Goal: Information Seeking & Learning: Learn about a topic

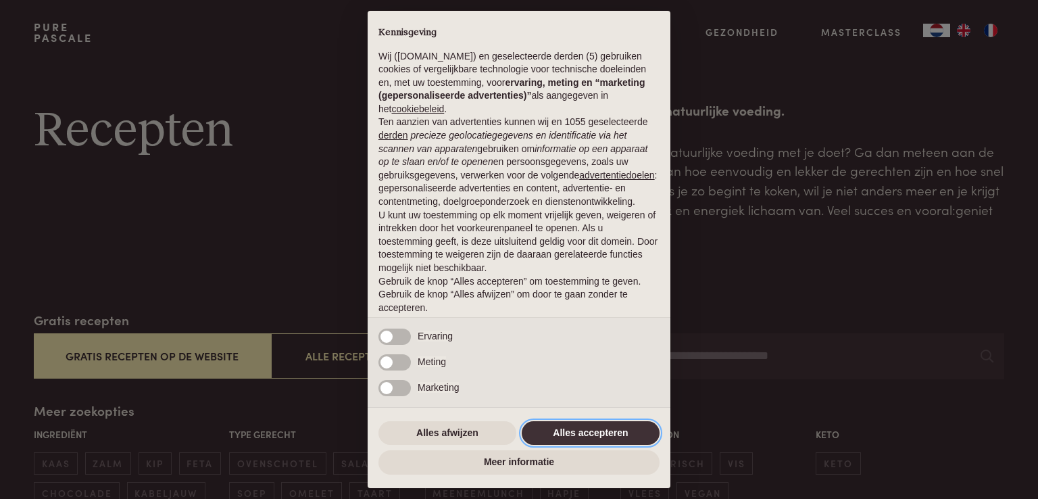
click at [595, 424] on button "Alles accepteren" at bounding box center [591, 433] width 138 height 24
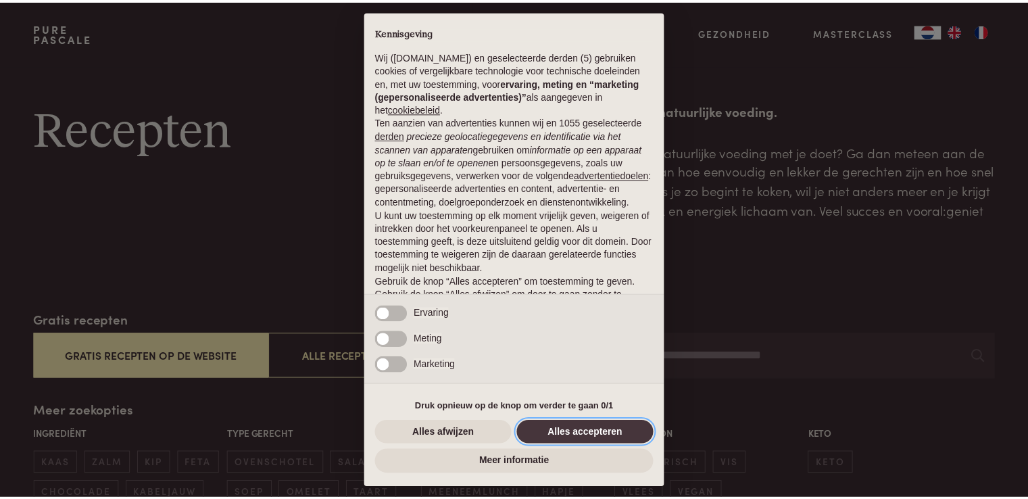
scroll to position [45, 0]
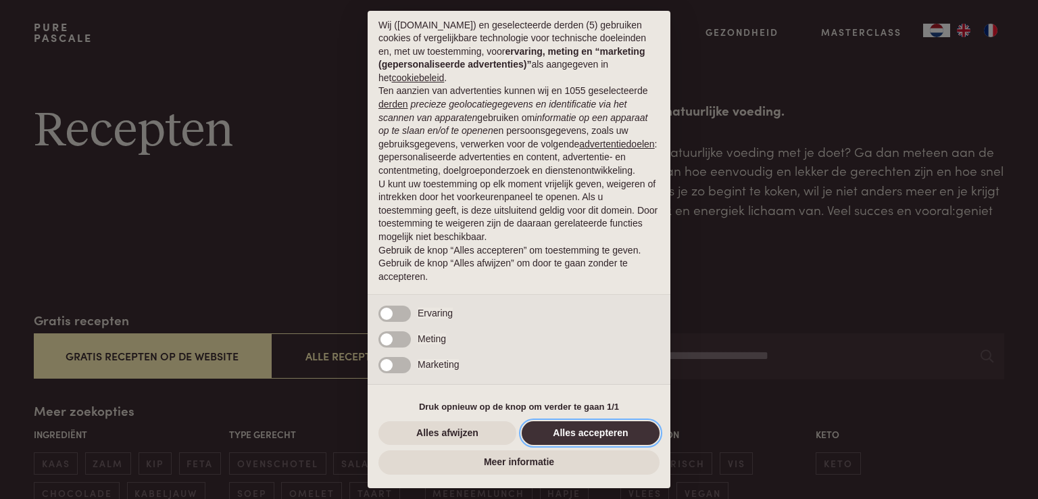
click at [595, 432] on button "Alles accepteren" at bounding box center [591, 433] width 138 height 24
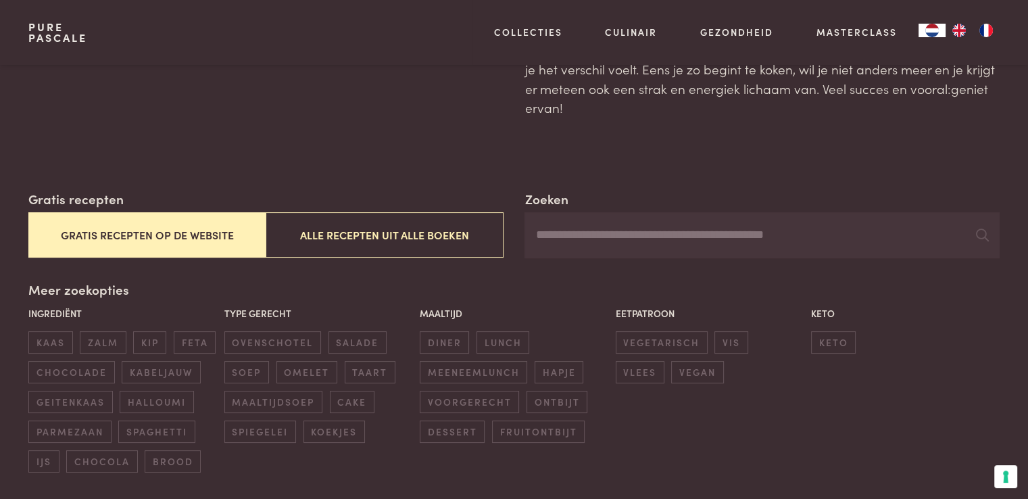
scroll to position [135, 0]
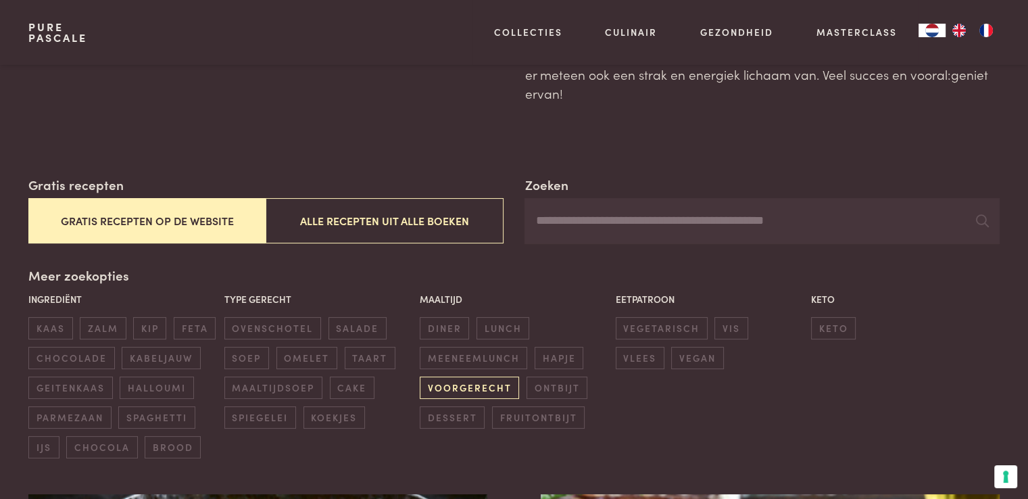
click at [486, 380] on span "voorgerecht" at bounding box center [469, 387] width 99 height 22
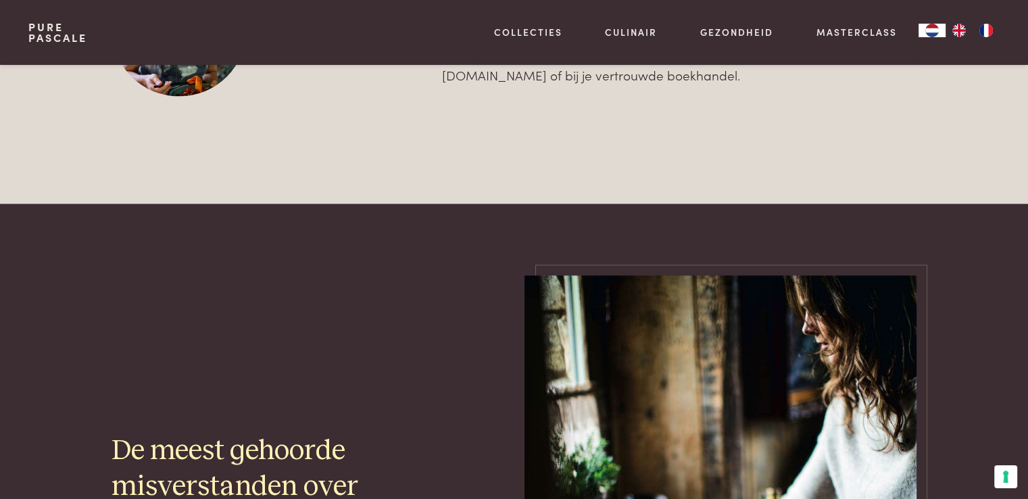
scroll to position [2405, 0]
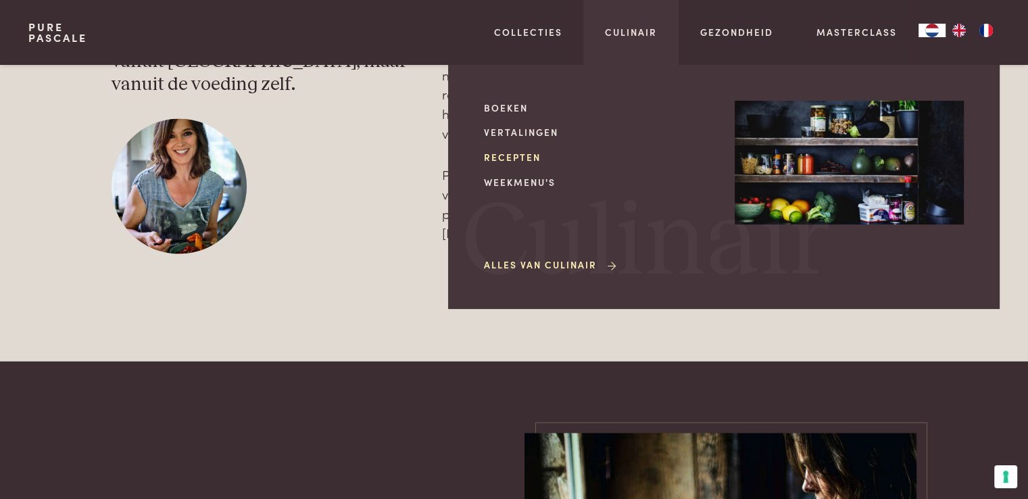
click at [522, 157] on link "Recepten" at bounding box center [598, 157] width 229 height 14
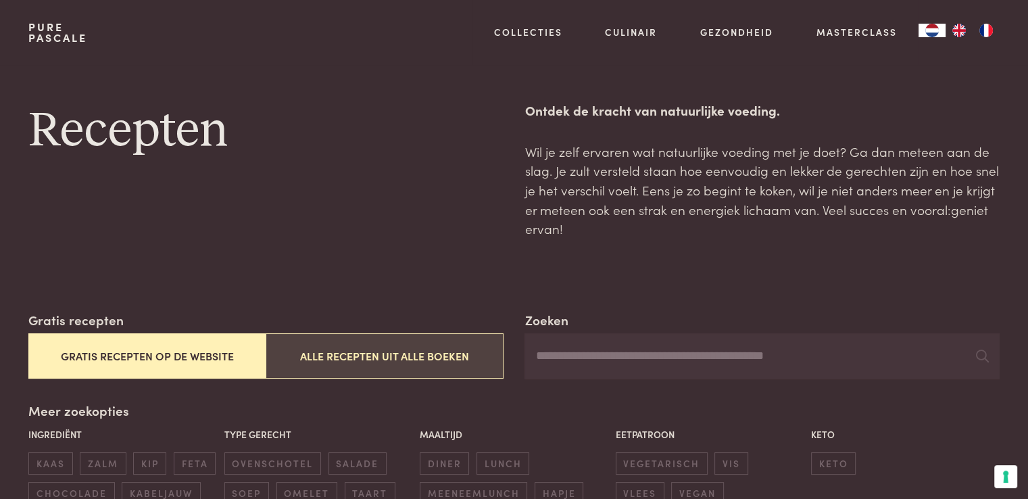
click at [397, 366] on button "Alle recepten uit alle boeken" at bounding box center [384, 355] width 237 height 45
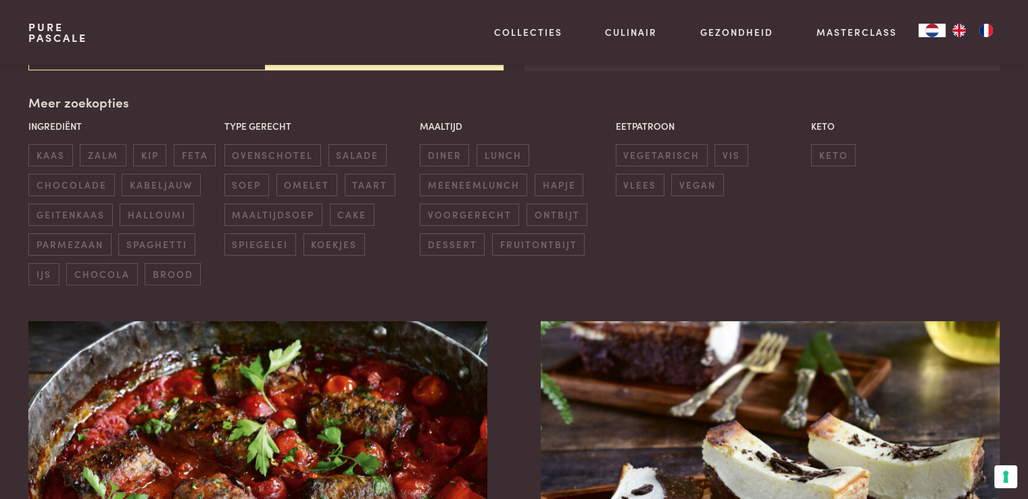
scroll to position [310, 0]
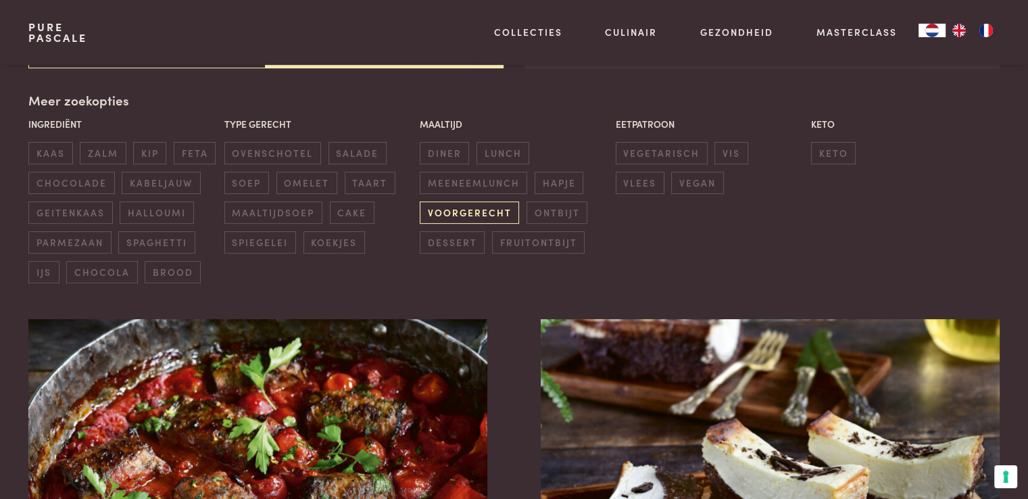
click at [451, 217] on span "voorgerecht" at bounding box center [469, 212] width 99 height 22
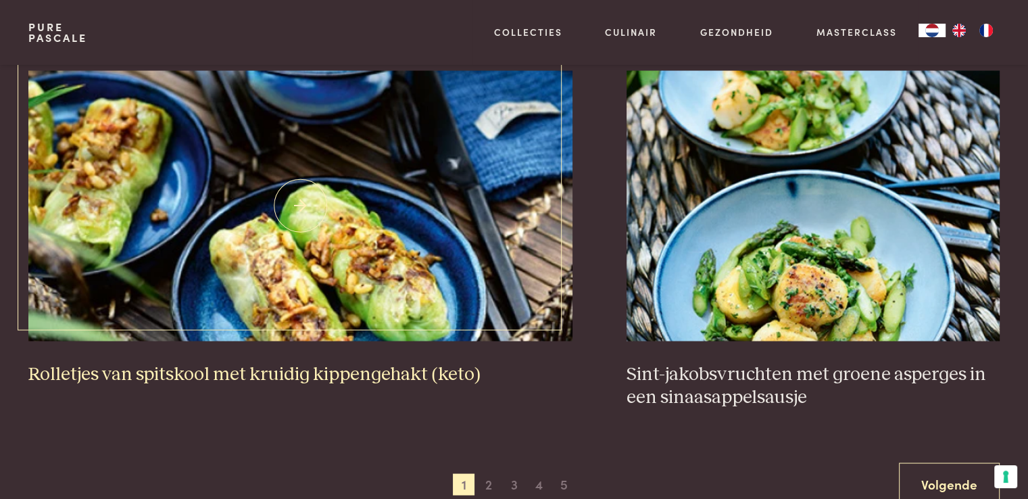
scroll to position [2607, 0]
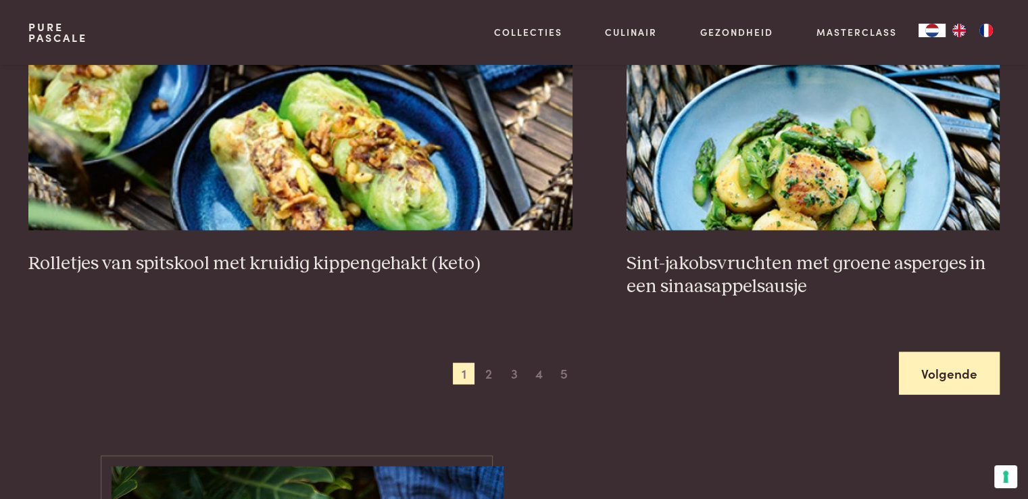
click at [959, 380] on link "Volgende" at bounding box center [949, 373] width 101 height 43
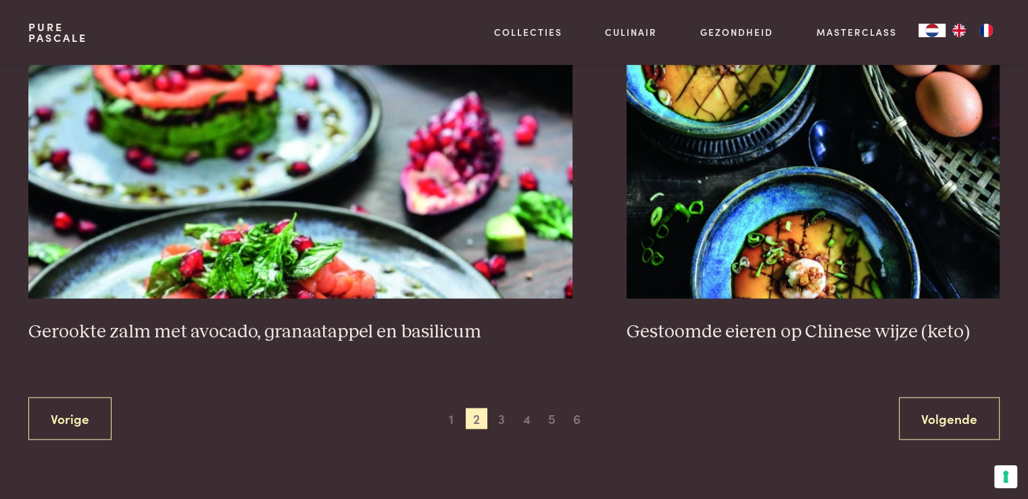
scroll to position [2540, 0]
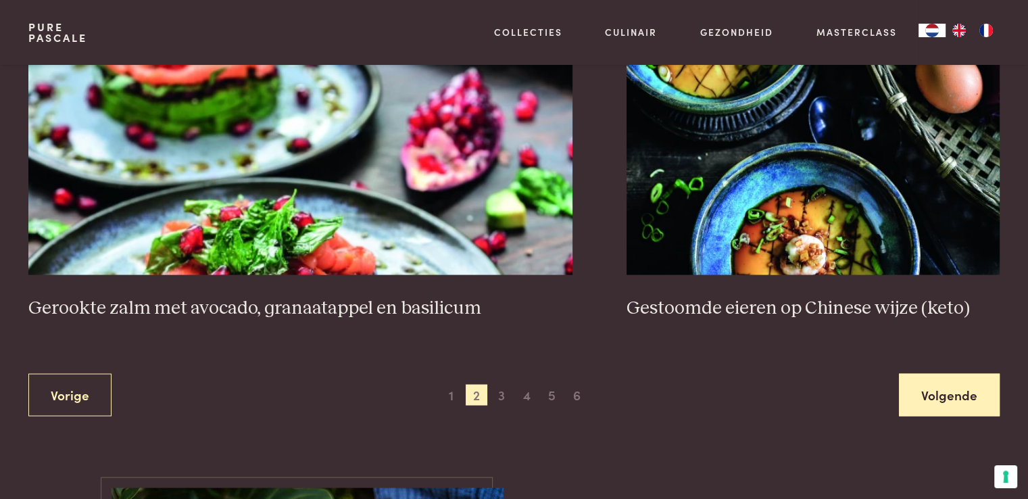
click at [965, 400] on link "Volgende" at bounding box center [949, 394] width 101 height 43
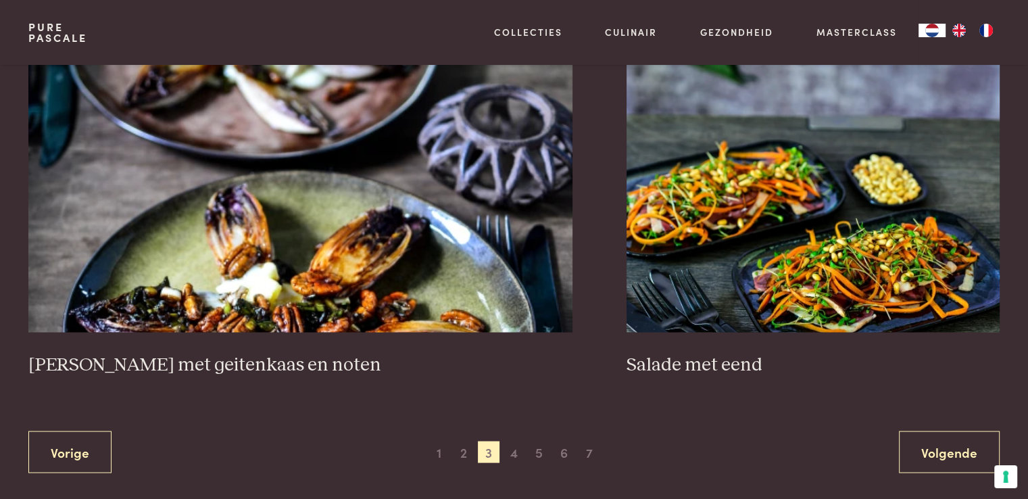
scroll to position [2540, 0]
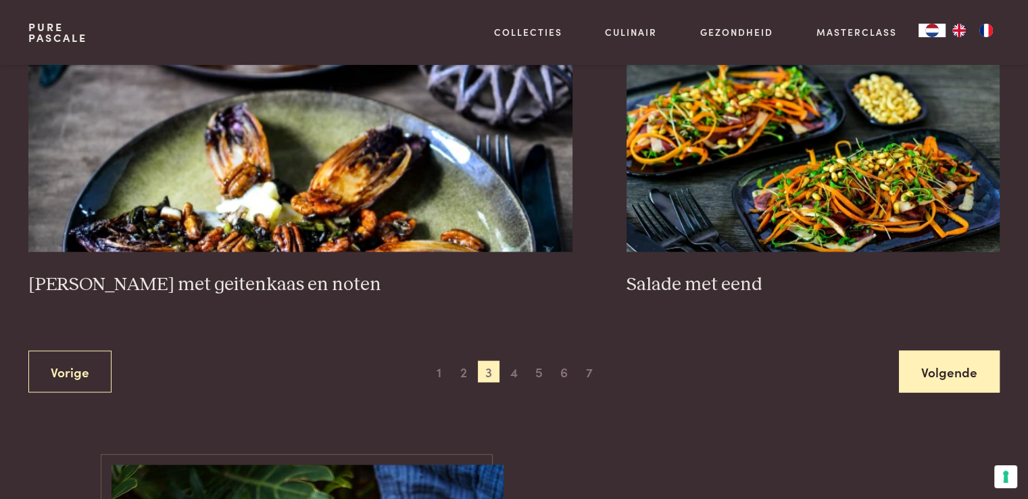
click at [939, 364] on link "Volgende" at bounding box center [949, 371] width 101 height 43
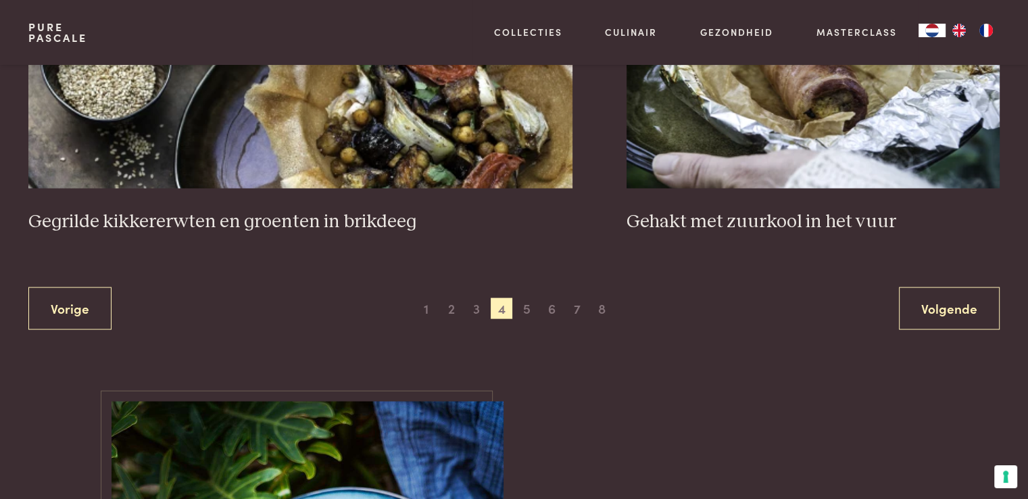
scroll to position [2675, 0]
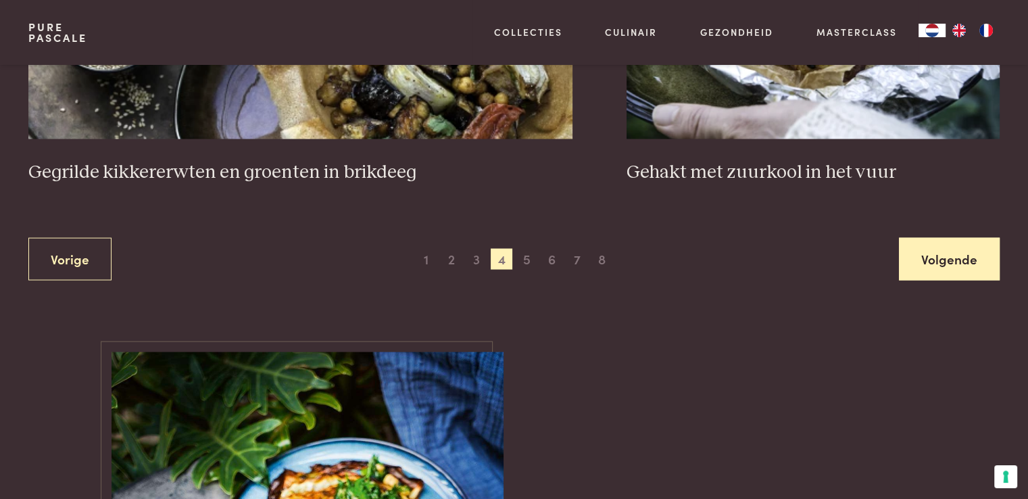
click at [957, 266] on link "Volgende" at bounding box center [949, 259] width 101 height 43
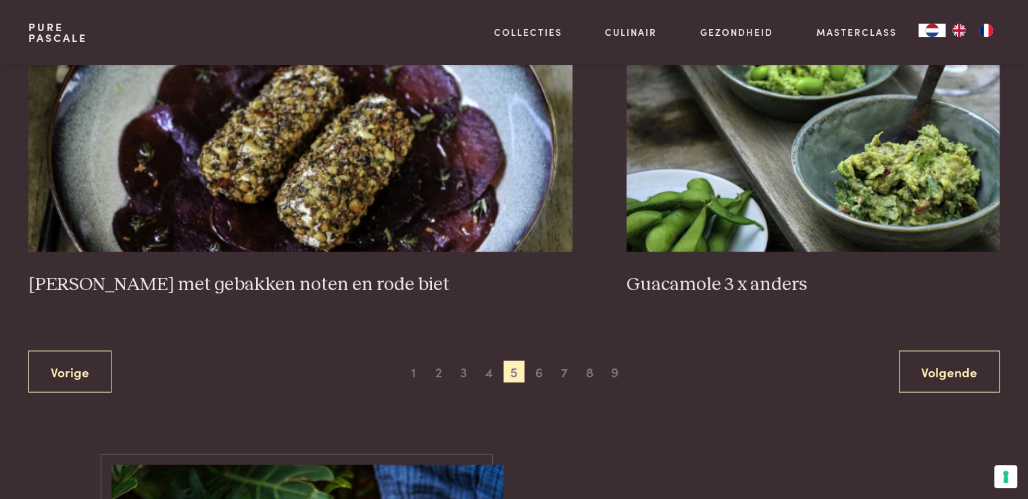
scroll to position [2472, 0]
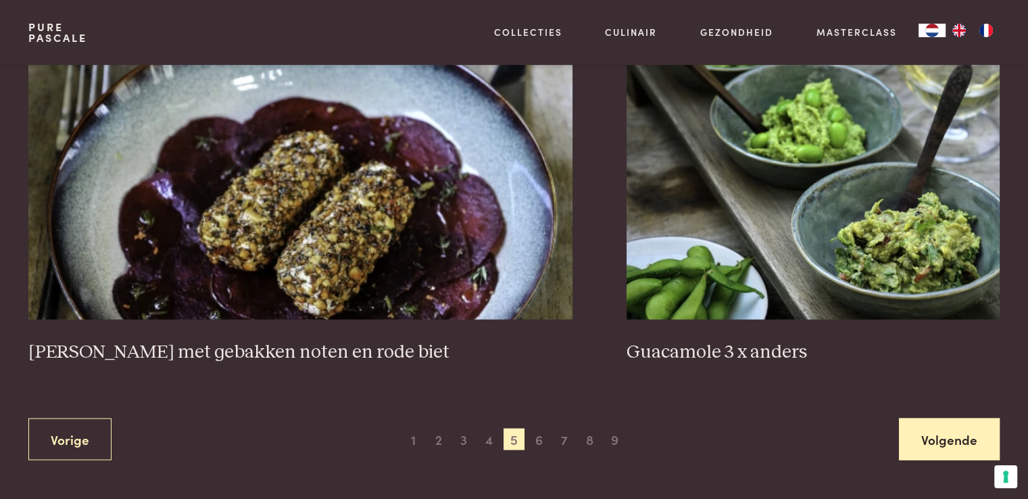
click at [947, 418] on link "Volgende" at bounding box center [949, 439] width 101 height 43
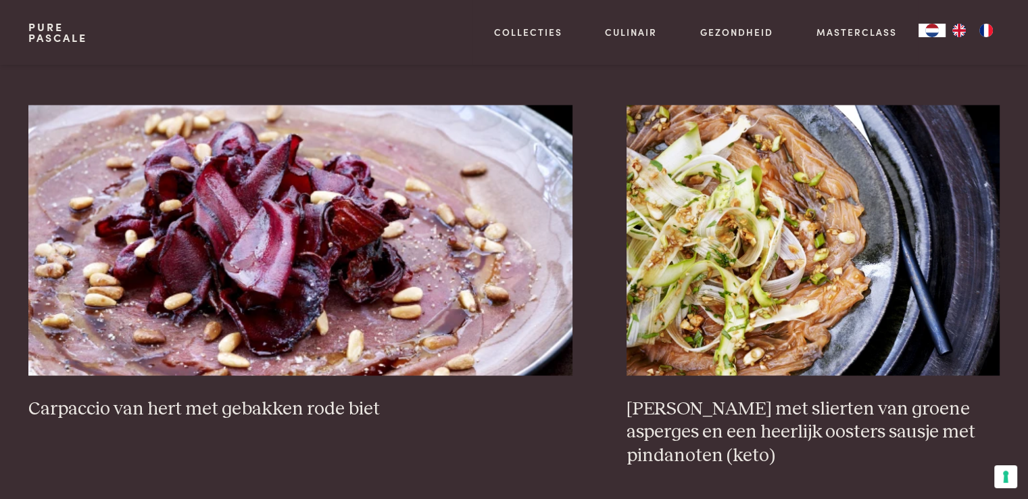
scroll to position [2405, 0]
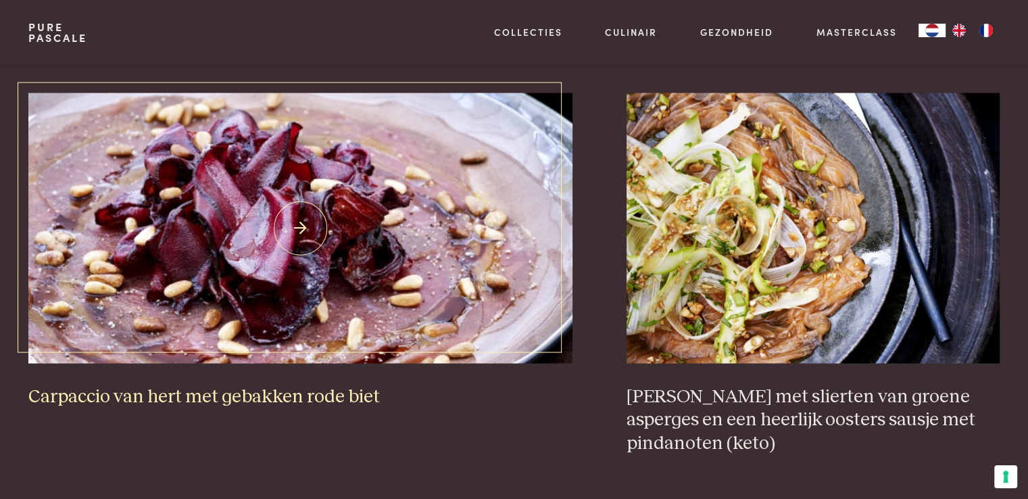
click at [302, 224] on img at bounding box center [300, 228] width 544 height 270
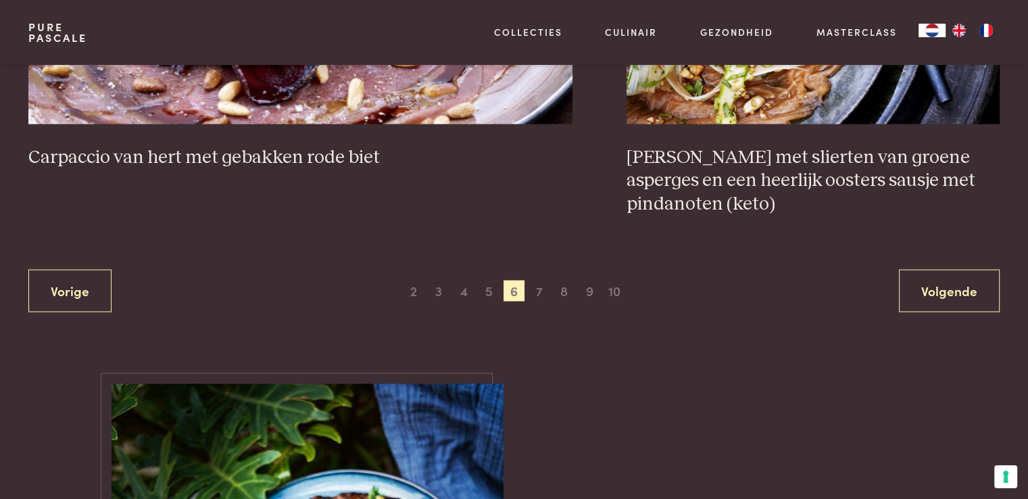
scroll to position [2654, 0]
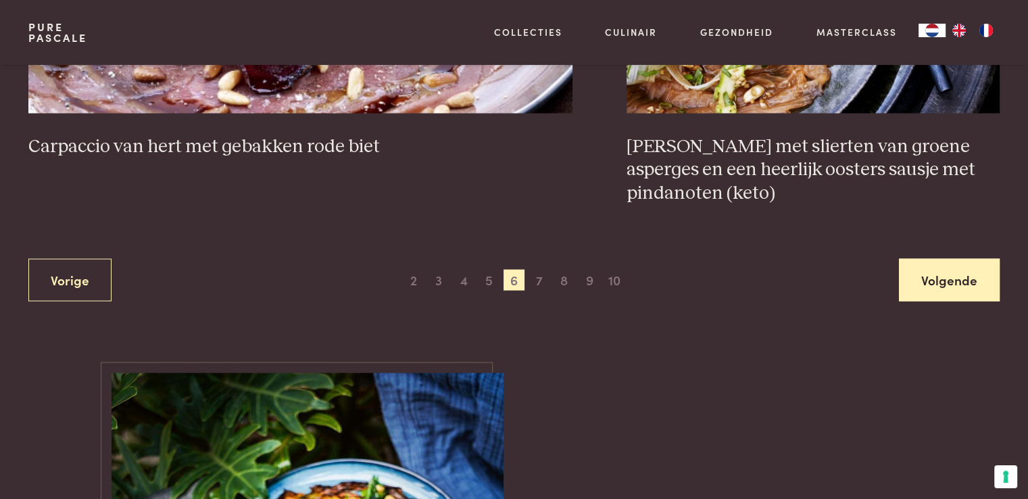
click at [934, 278] on link "Volgende" at bounding box center [949, 280] width 101 height 43
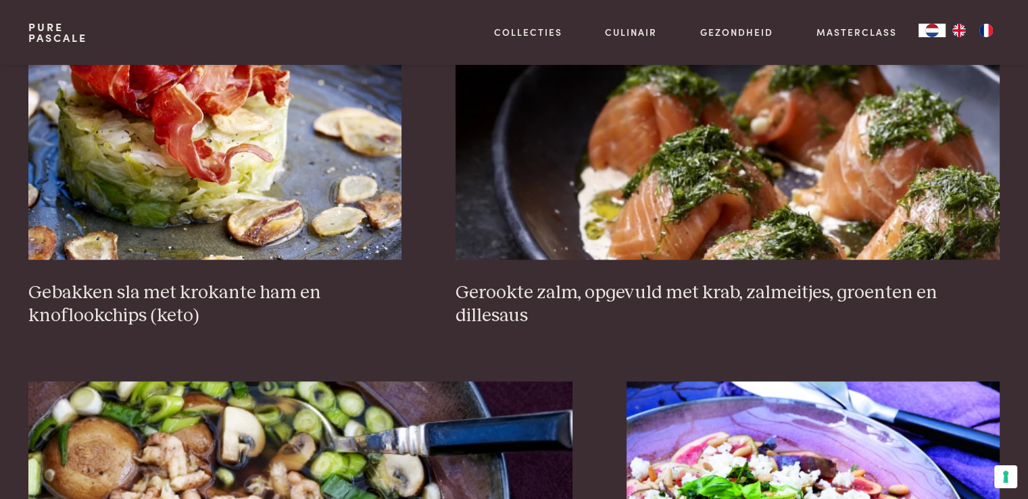
scroll to position [1053, 0]
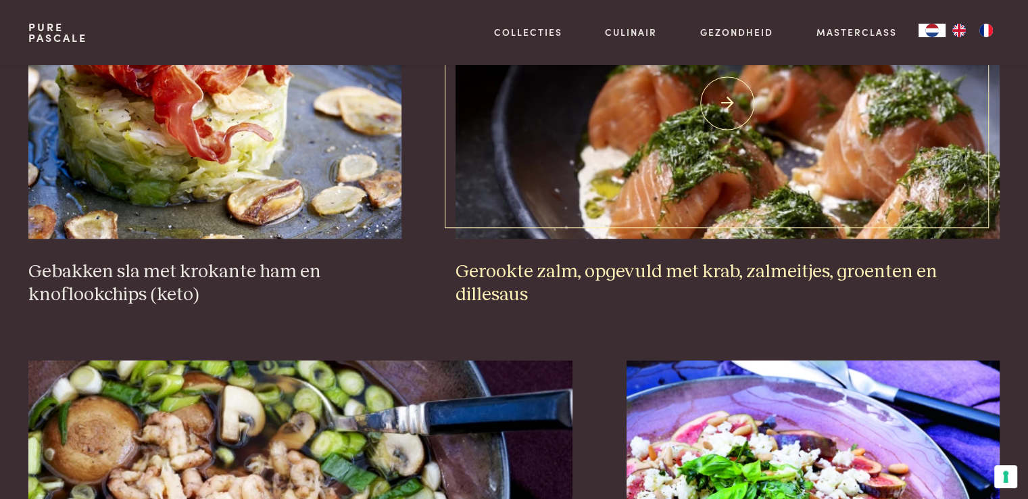
click at [728, 116] on img at bounding box center [727, 103] width 544 height 270
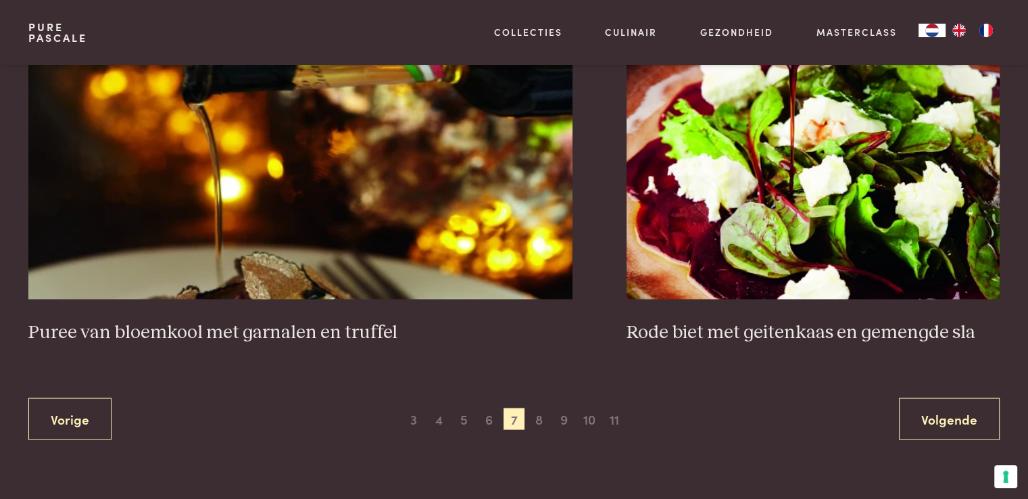
scroll to position [2540, 0]
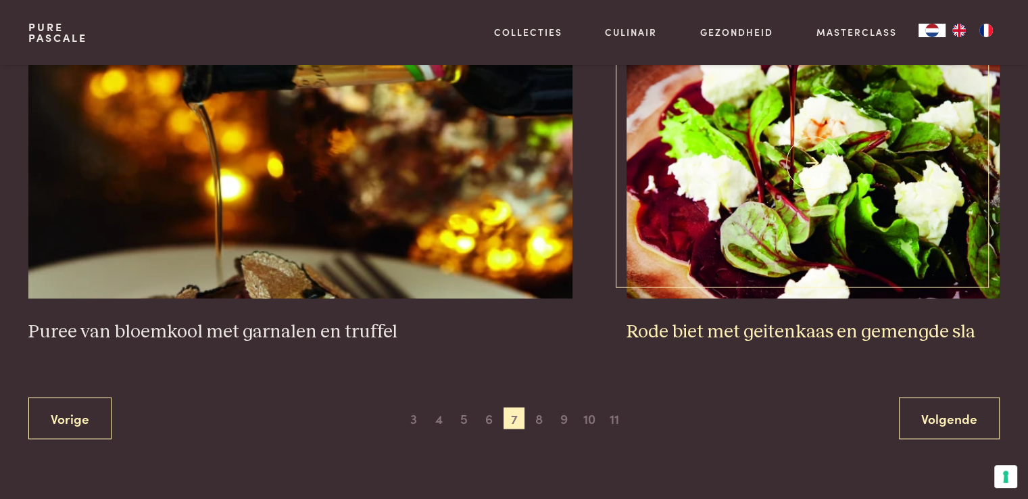
click at [840, 223] on img at bounding box center [812, 163] width 373 height 270
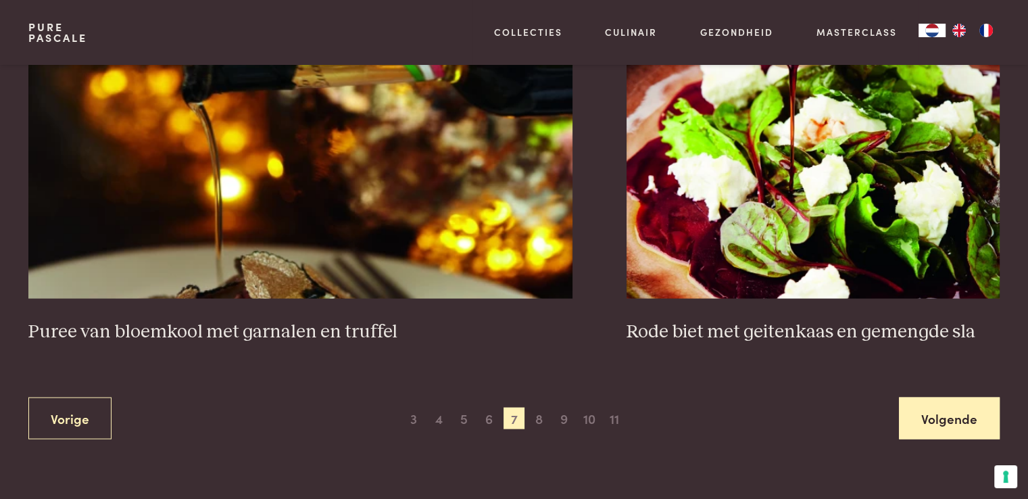
click at [941, 403] on link "Volgende" at bounding box center [949, 418] width 101 height 43
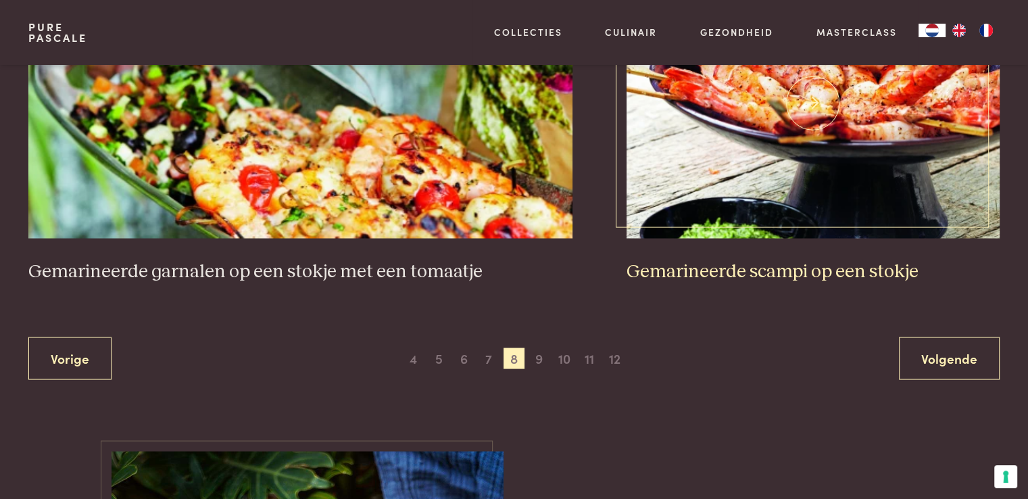
scroll to position [2540, 0]
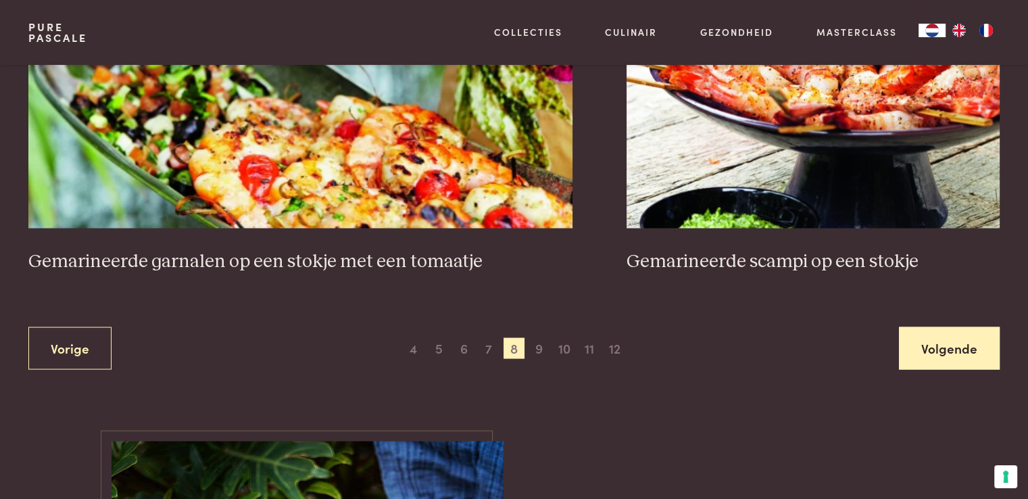
click at [939, 353] on link "Volgende" at bounding box center [949, 347] width 101 height 43
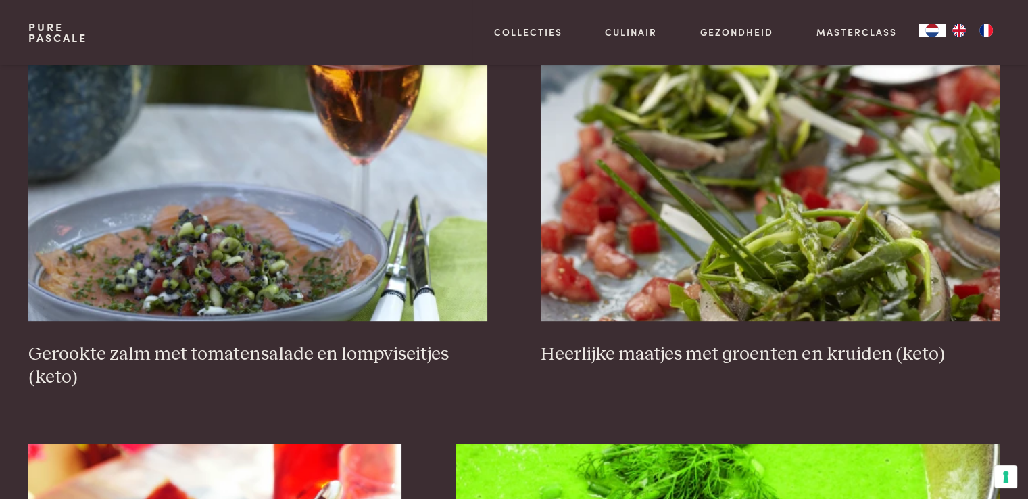
scroll to position [580, 0]
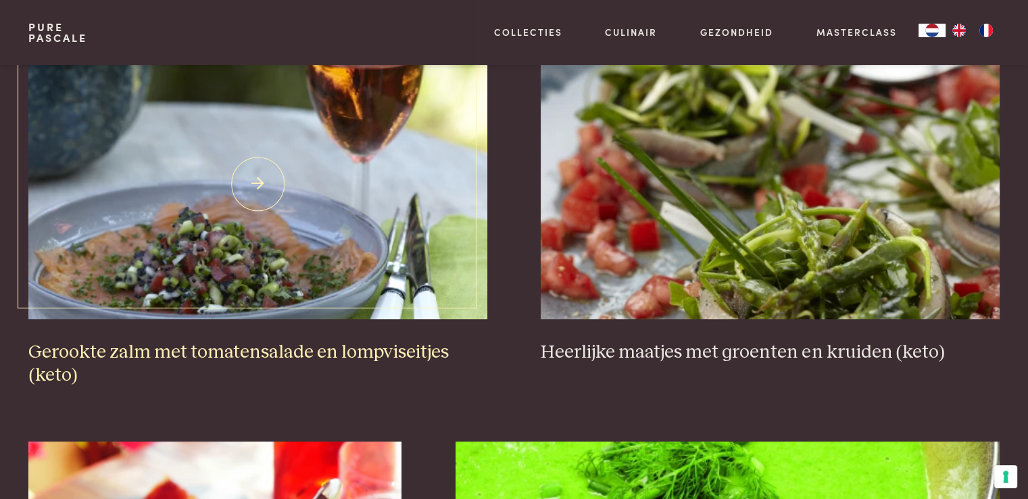
click at [218, 242] on img at bounding box center [257, 184] width 458 height 270
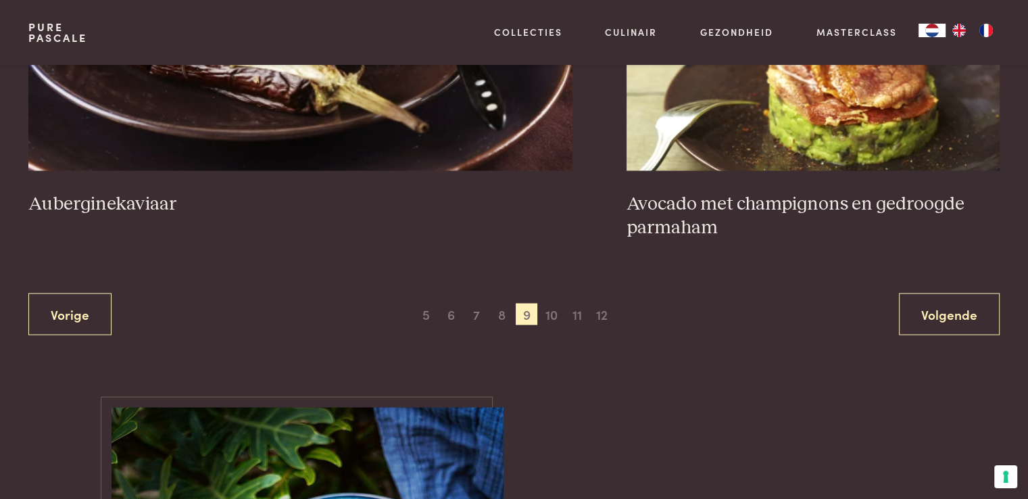
scroll to position [2675, 0]
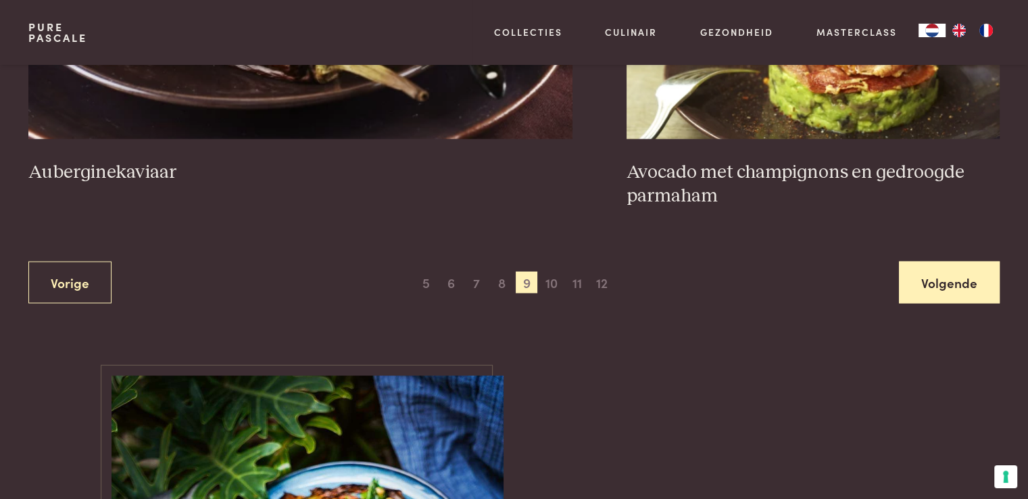
click at [949, 261] on link "Volgende" at bounding box center [949, 282] width 101 height 43
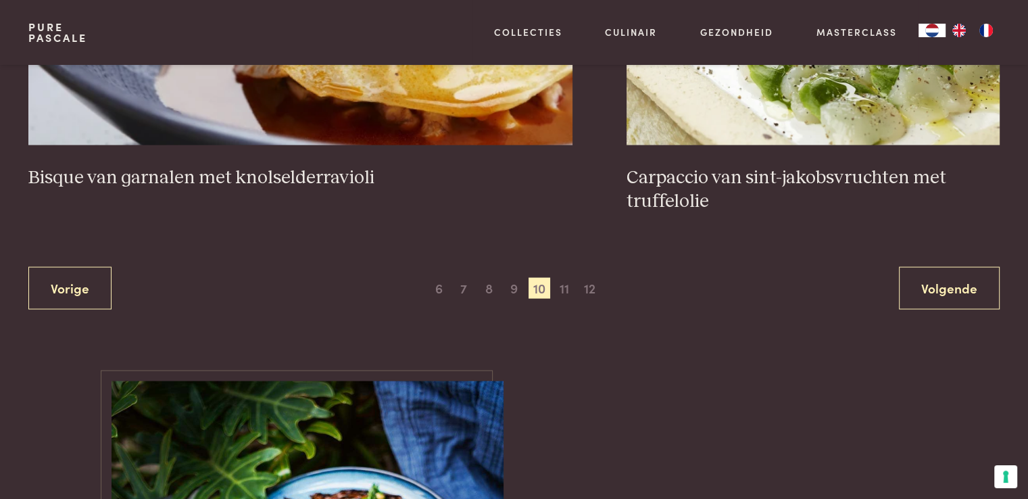
scroll to position [2675, 0]
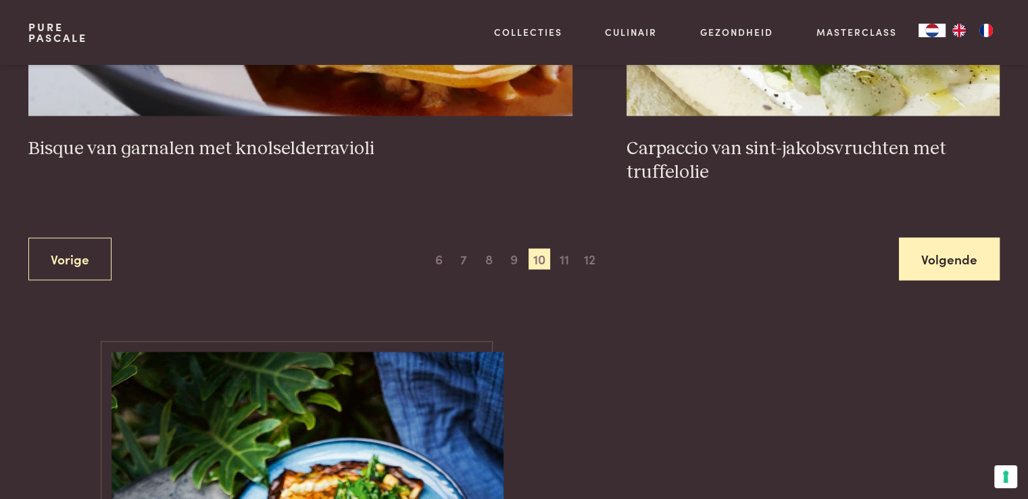
click at [961, 251] on link "Volgende" at bounding box center [949, 259] width 101 height 43
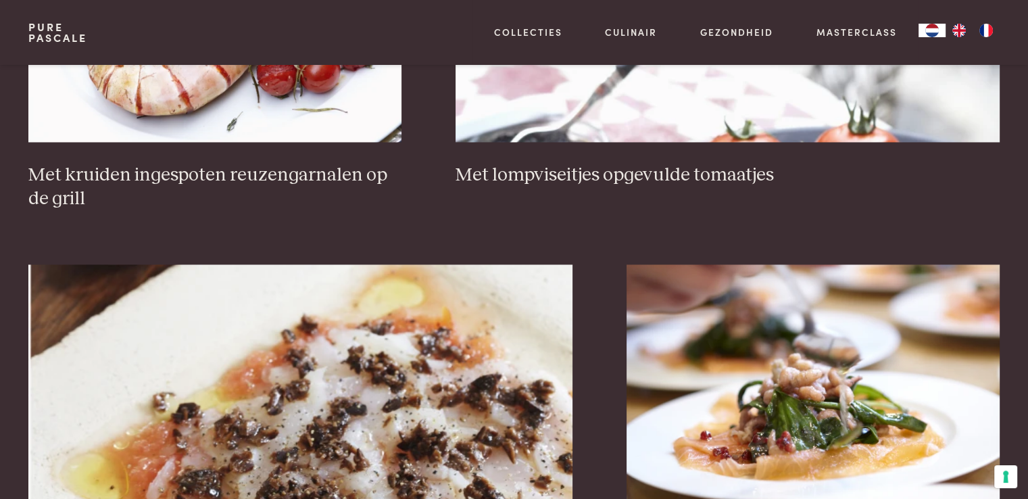
scroll to position [2405, 0]
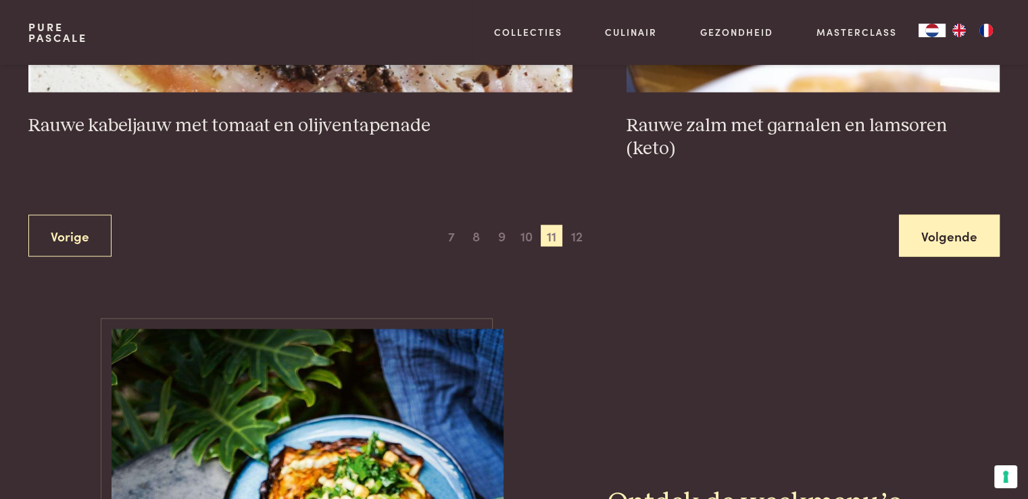
click at [929, 215] on link "Volgende" at bounding box center [949, 236] width 101 height 43
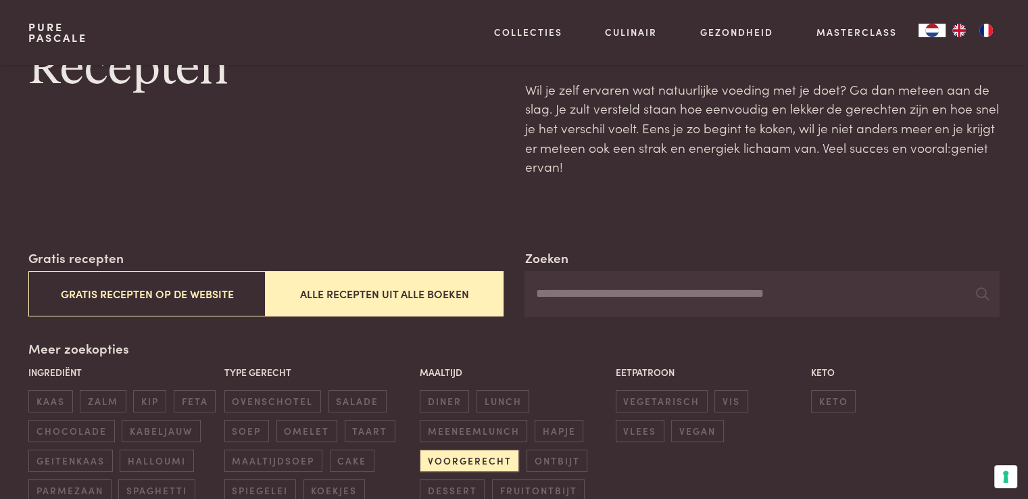
scroll to position [203, 0]
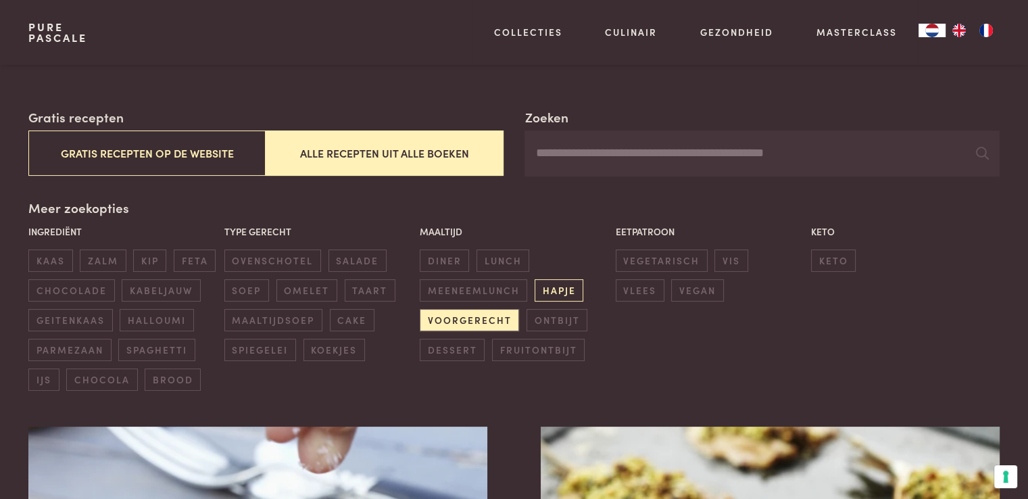
click at [562, 297] on span "hapje" at bounding box center [558, 290] width 49 height 22
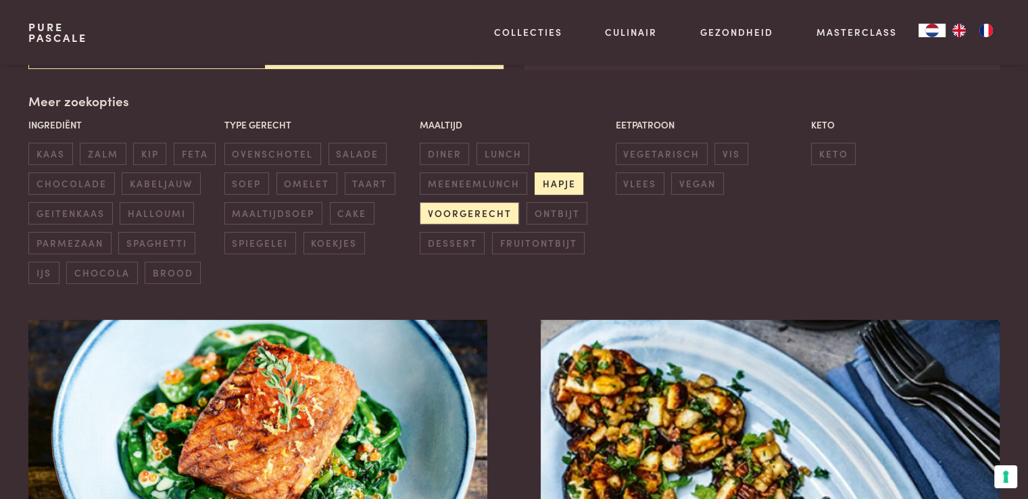
scroll to position [310, 0]
click at [484, 216] on span "voorgerecht" at bounding box center [469, 212] width 99 height 22
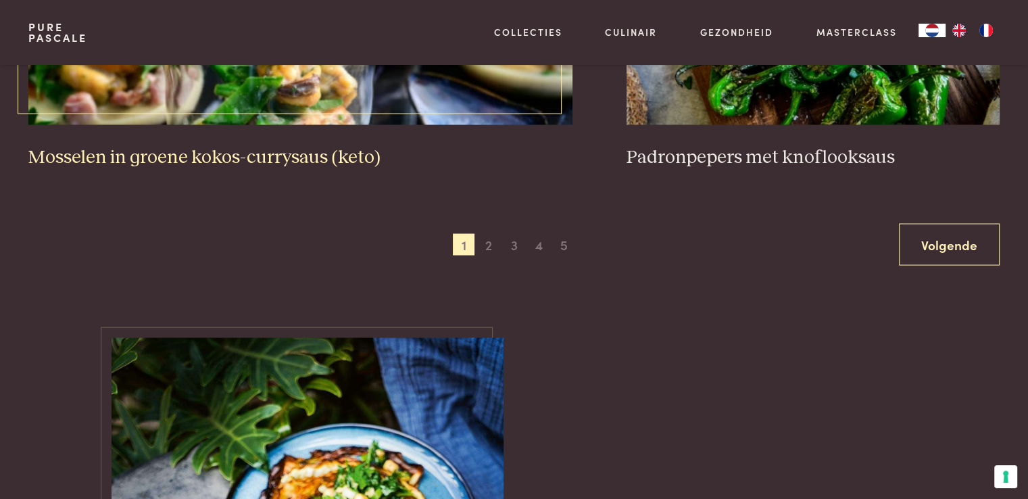
scroll to position [2675, 0]
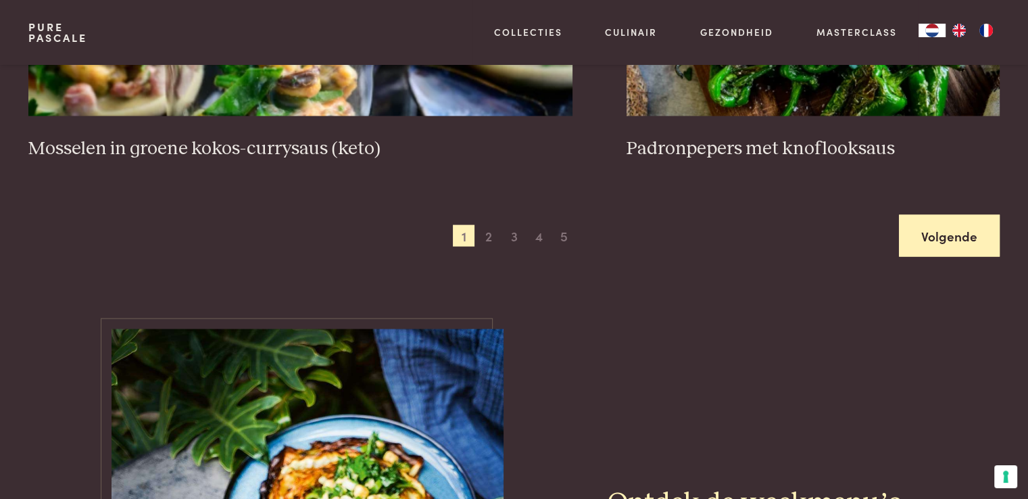
click at [966, 243] on link "Volgende" at bounding box center [949, 236] width 101 height 43
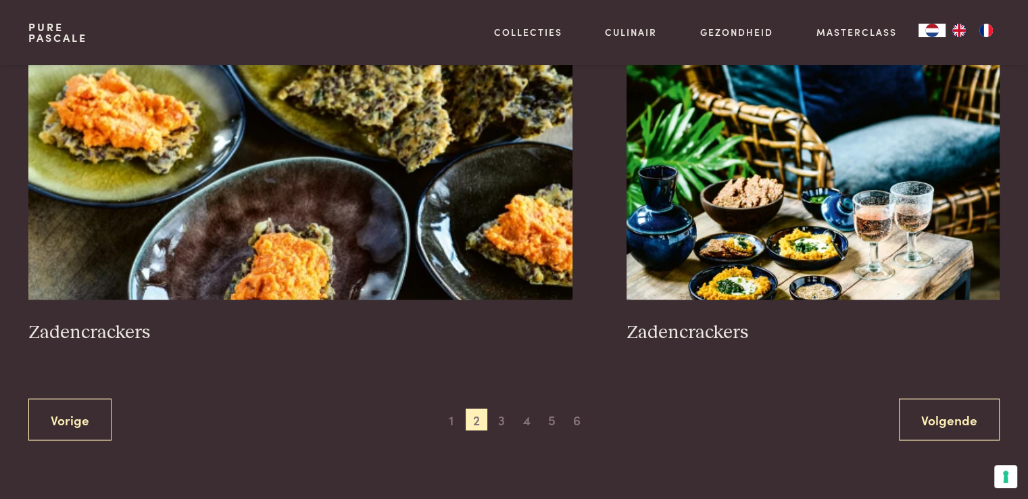
scroll to position [2675, 0]
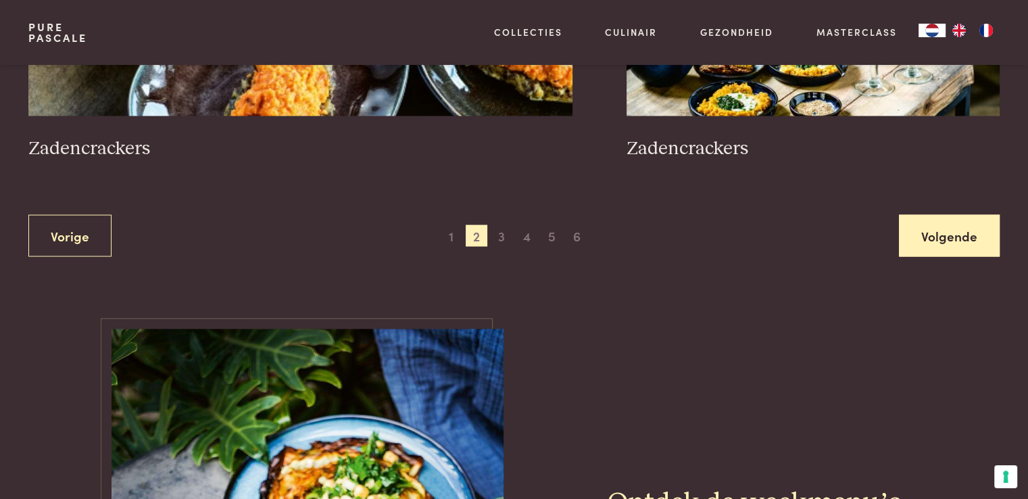
click at [946, 241] on link "Volgende" at bounding box center [949, 236] width 101 height 43
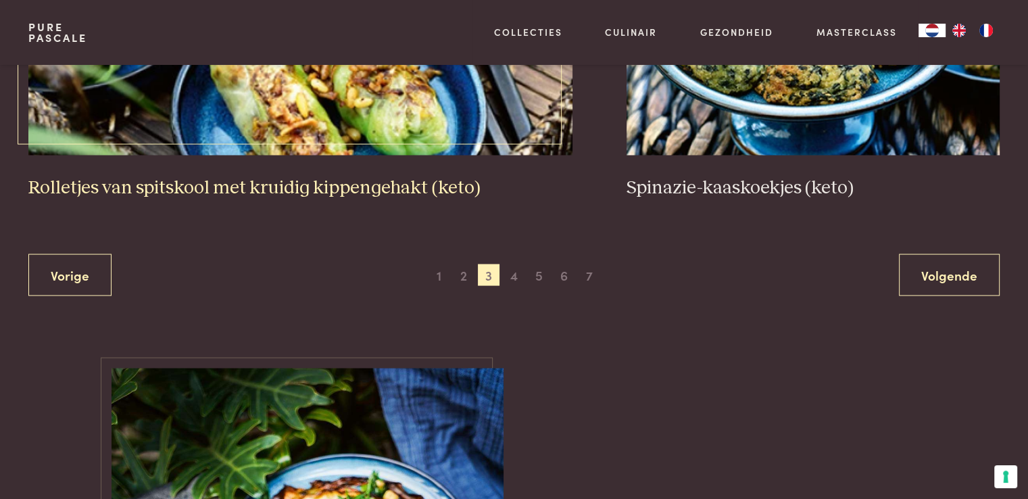
scroll to position [2675, 0]
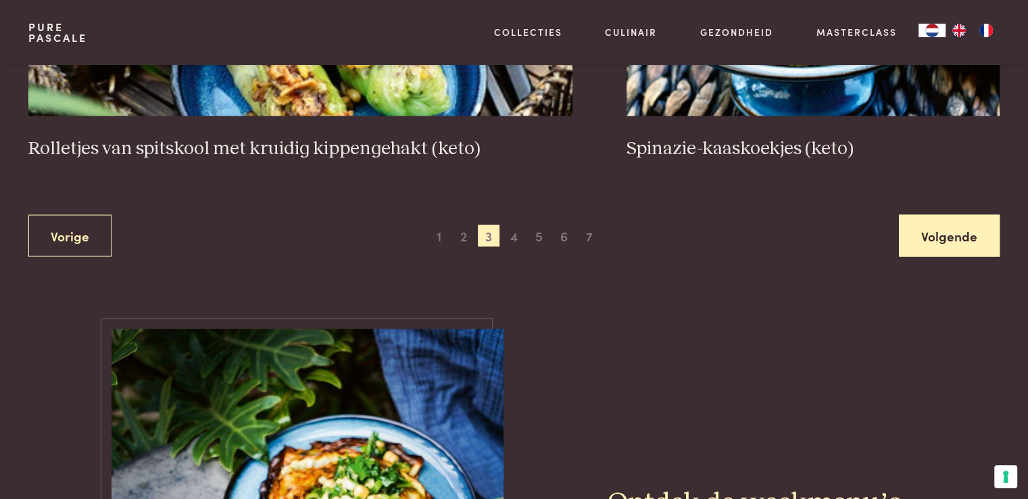
click at [972, 244] on link "Volgende" at bounding box center [949, 236] width 101 height 43
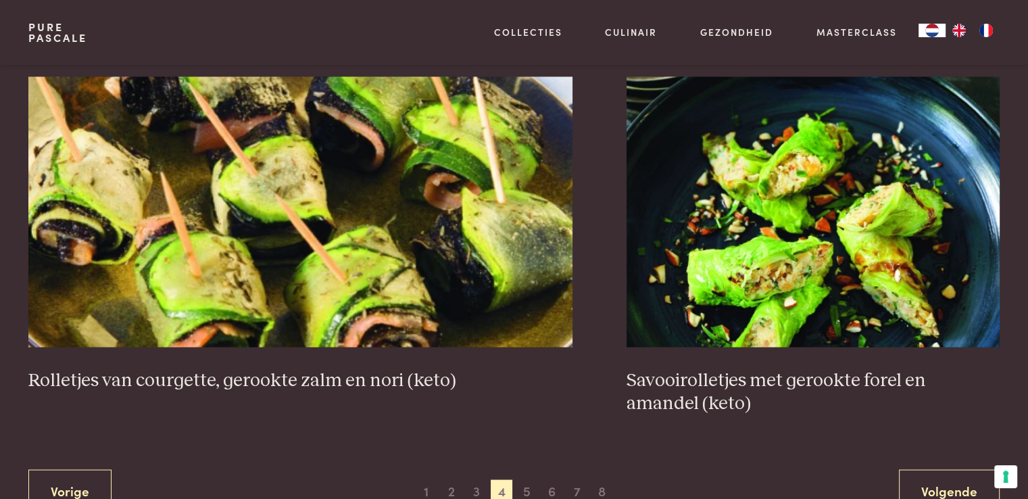
scroll to position [2540, 0]
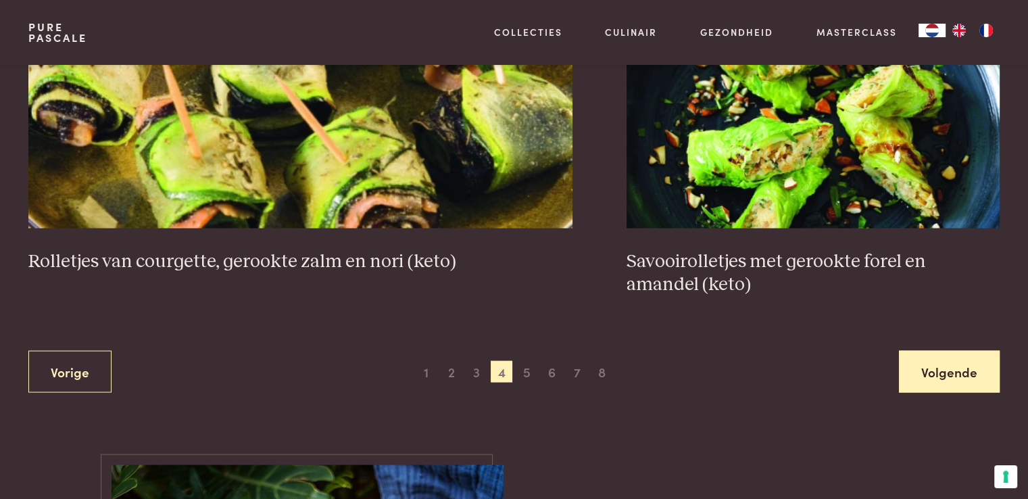
click at [946, 378] on link "Volgende" at bounding box center [949, 371] width 101 height 43
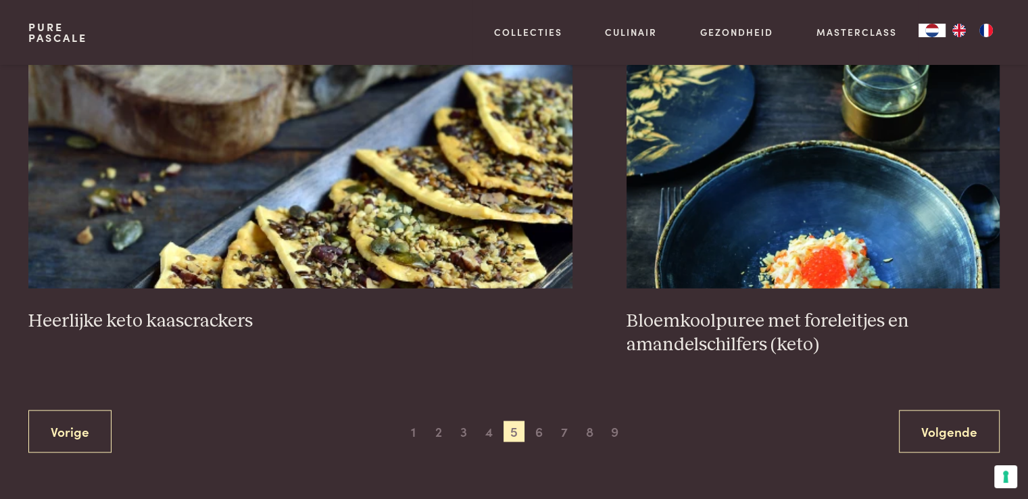
scroll to position [2472, 0]
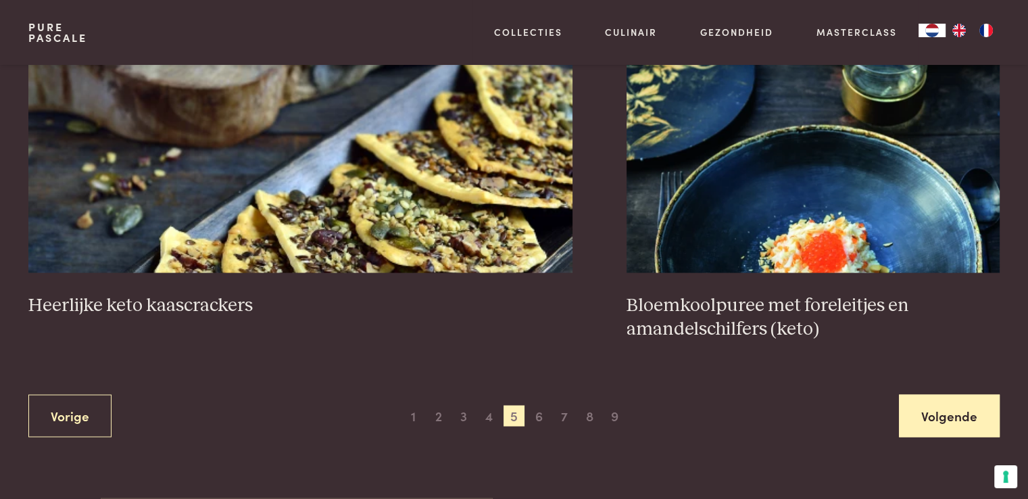
click at [968, 403] on link "Volgende" at bounding box center [949, 415] width 101 height 43
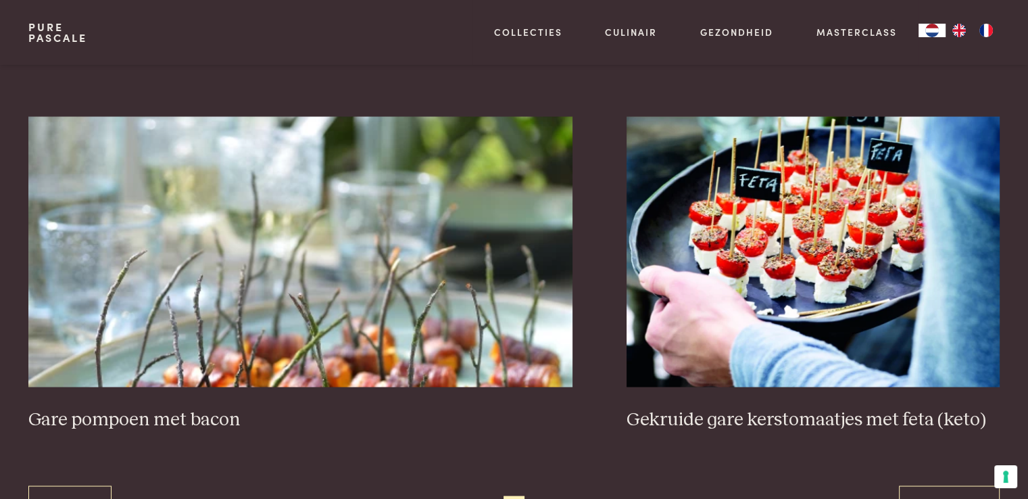
scroll to position [2472, 0]
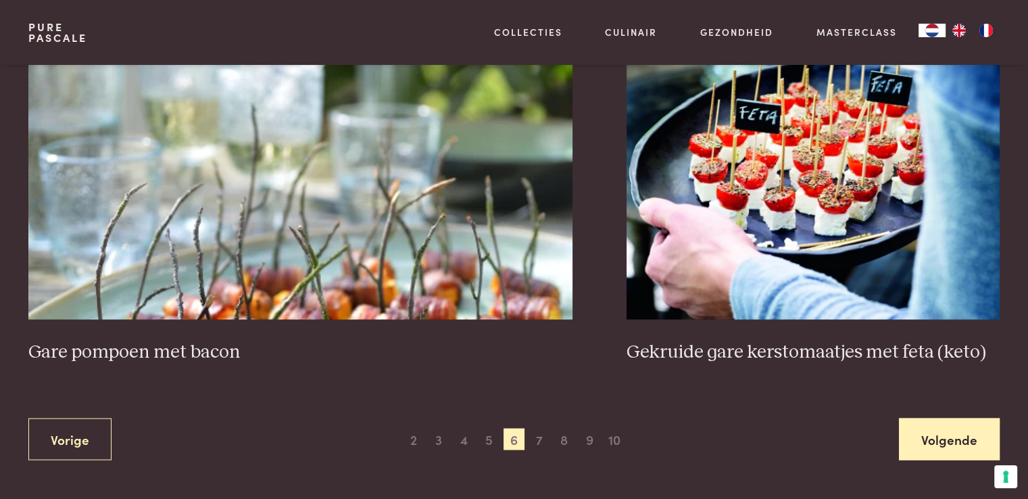
click at [941, 433] on link "Volgende" at bounding box center [949, 439] width 101 height 43
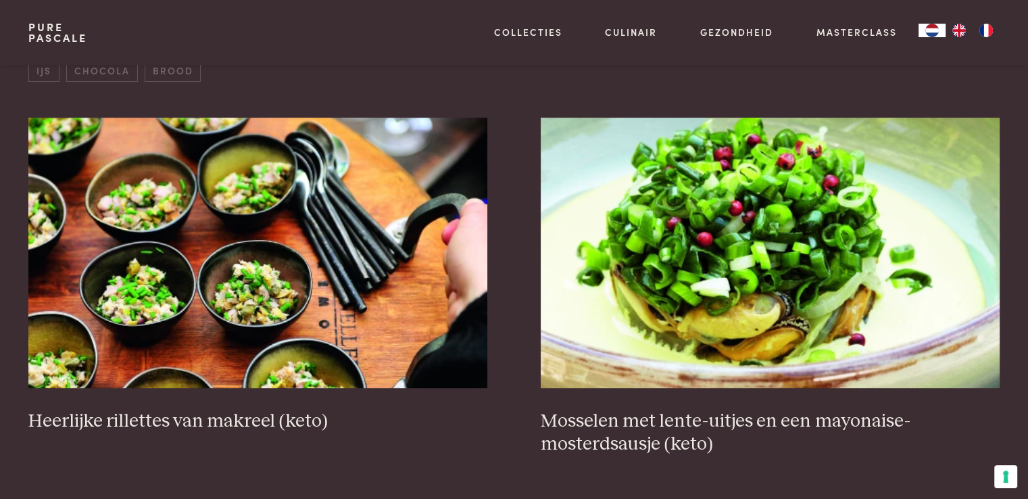
scroll to position [513, 0]
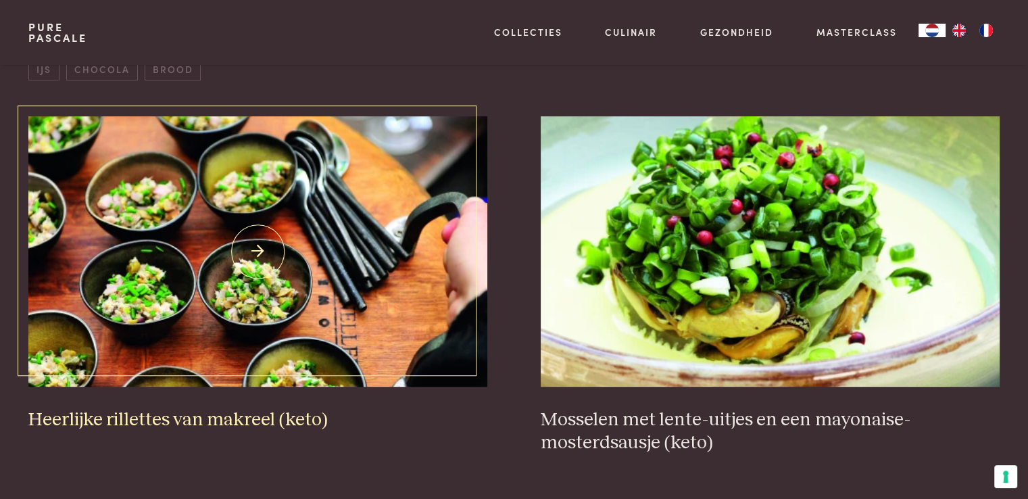
click at [253, 255] on img at bounding box center [257, 251] width 458 height 270
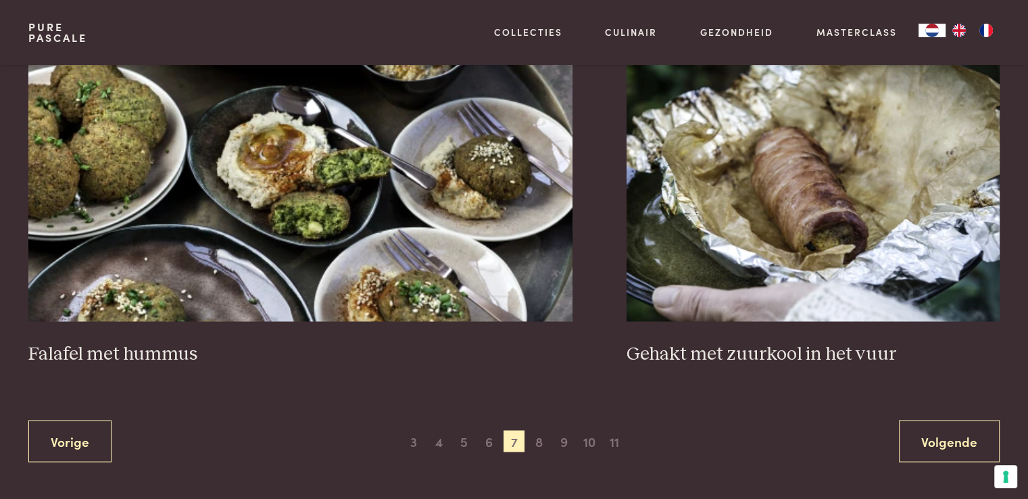
scroll to position [2472, 0]
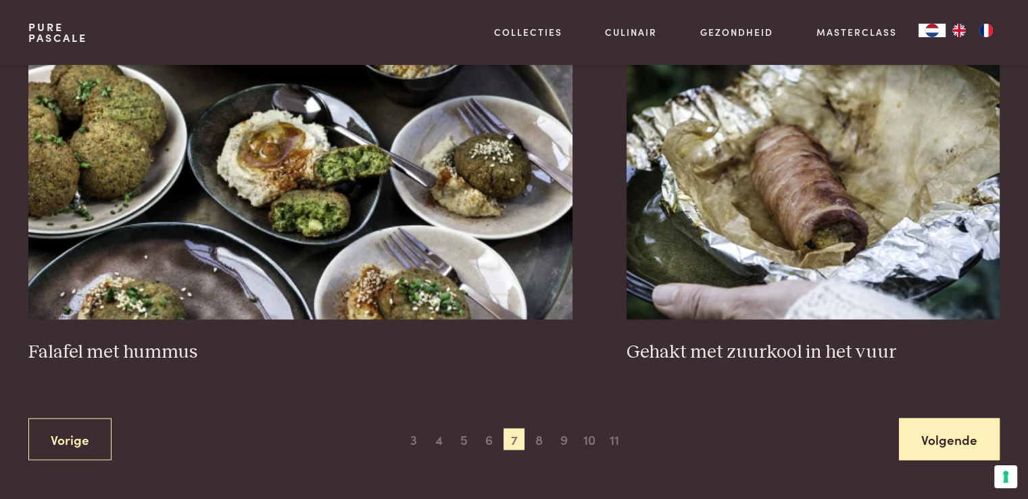
click at [938, 435] on link "Volgende" at bounding box center [949, 439] width 101 height 43
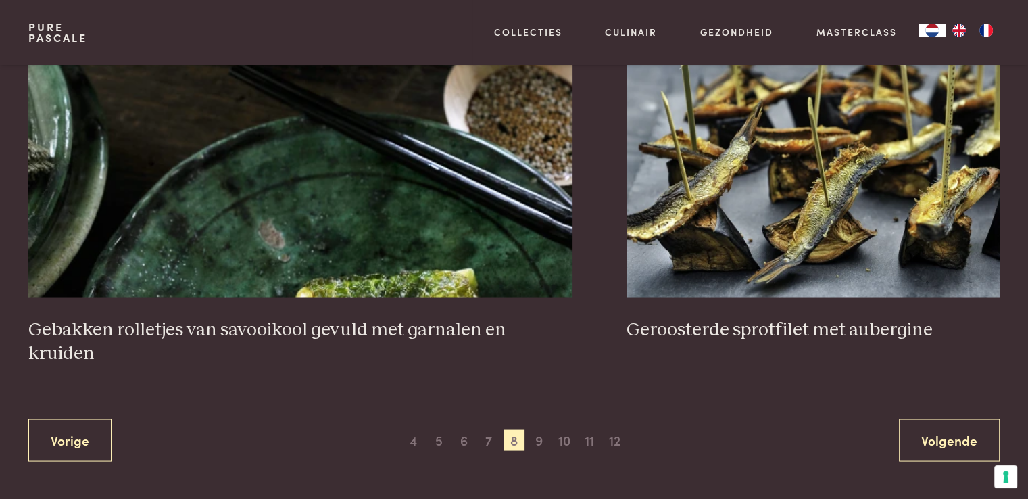
scroll to position [2540, 0]
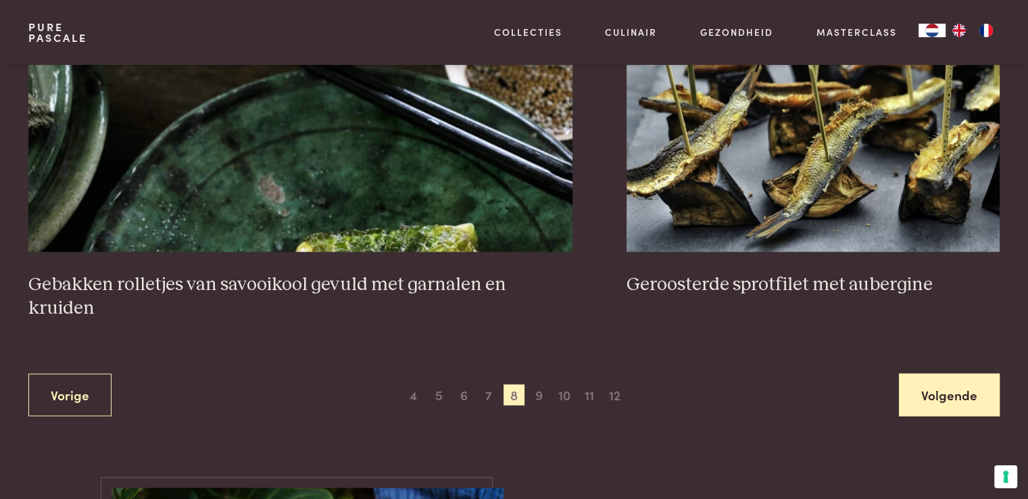
click at [943, 384] on link "Volgende" at bounding box center [949, 394] width 101 height 43
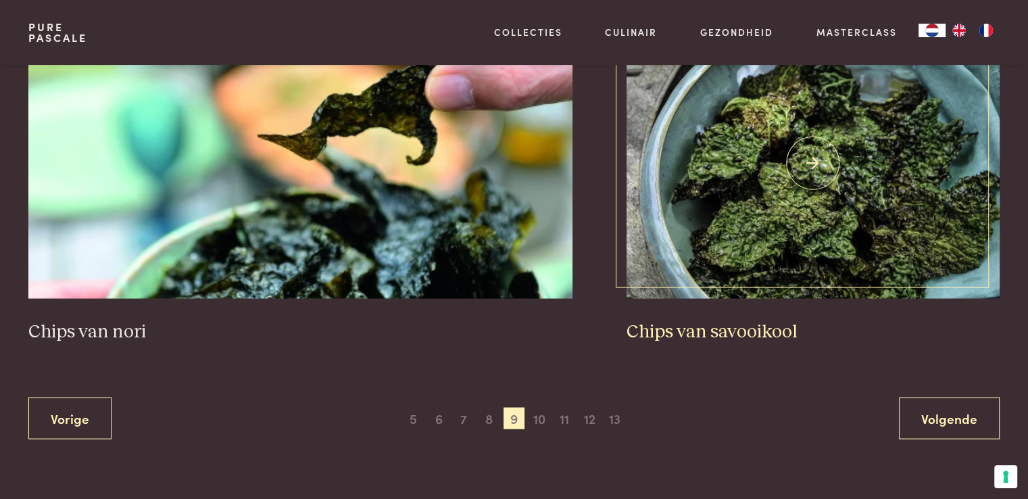
scroll to position [2607, 0]
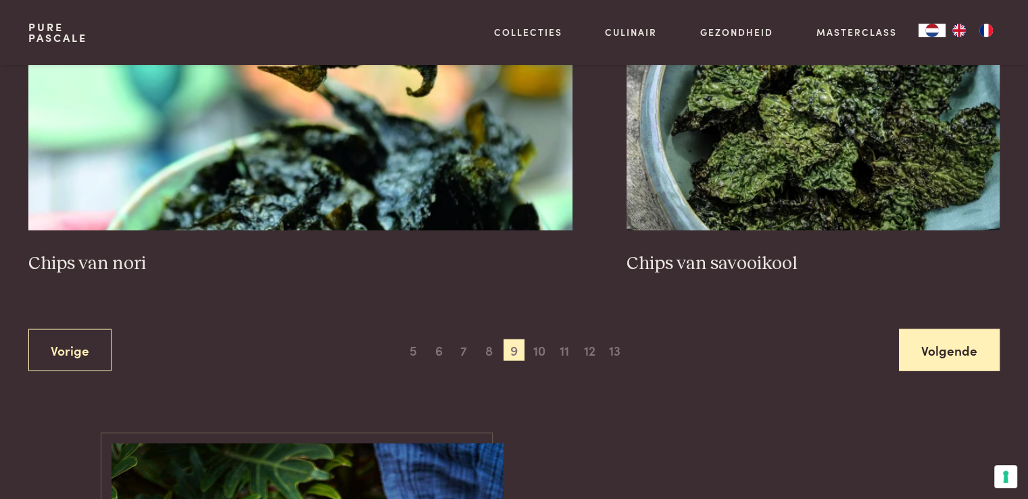
click at [943, 358] on link "Volgende" at bounding box center [949, 350] width 101 height 43
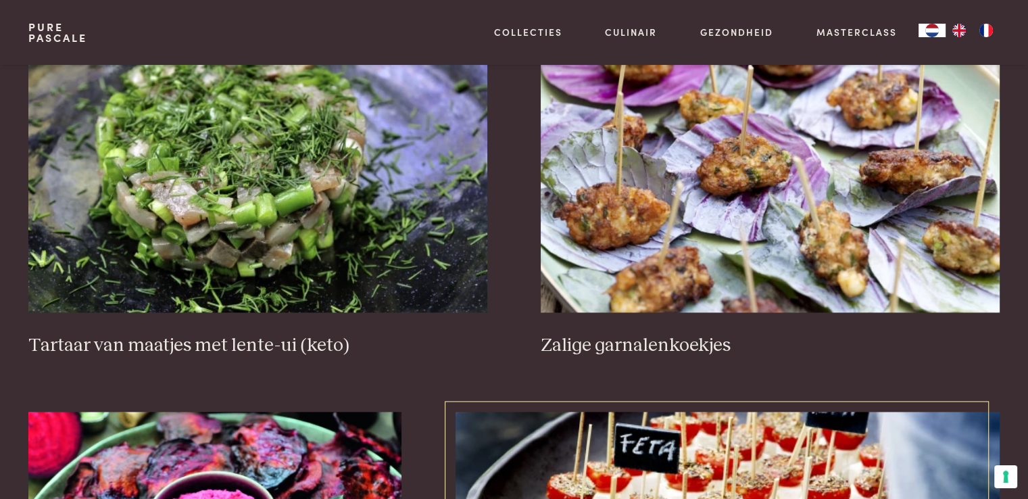
scroll to position [1729, 0]
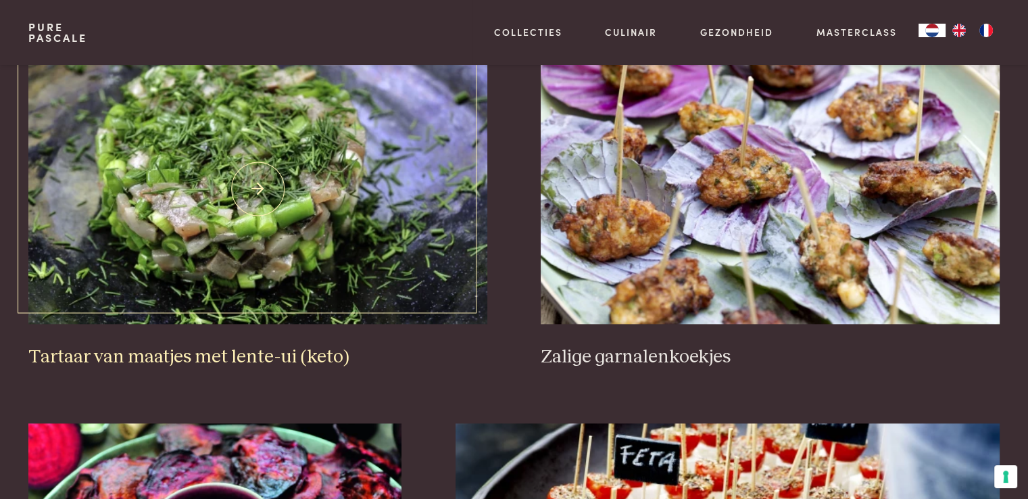
click at [230, 213] on img at bounding box center [257, 188] width 458 height 270
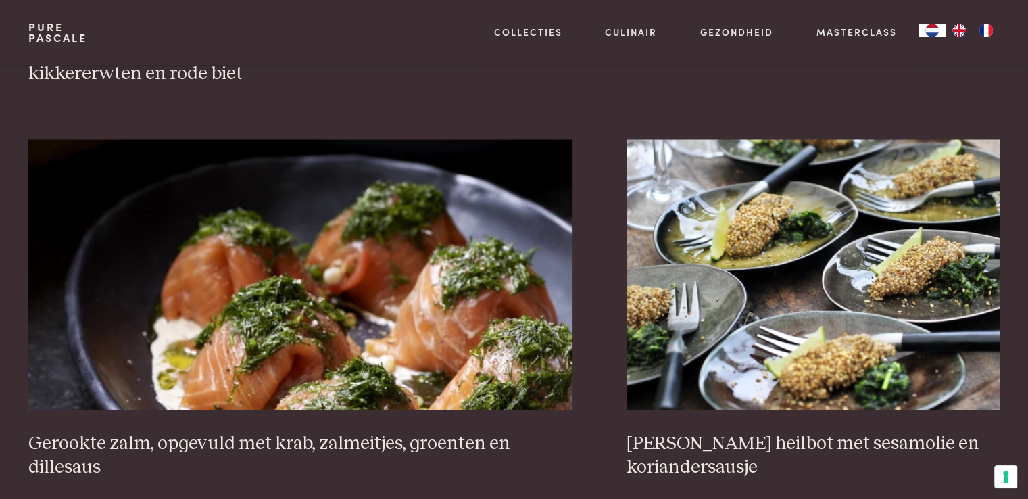
scroll to position [2472, 0]
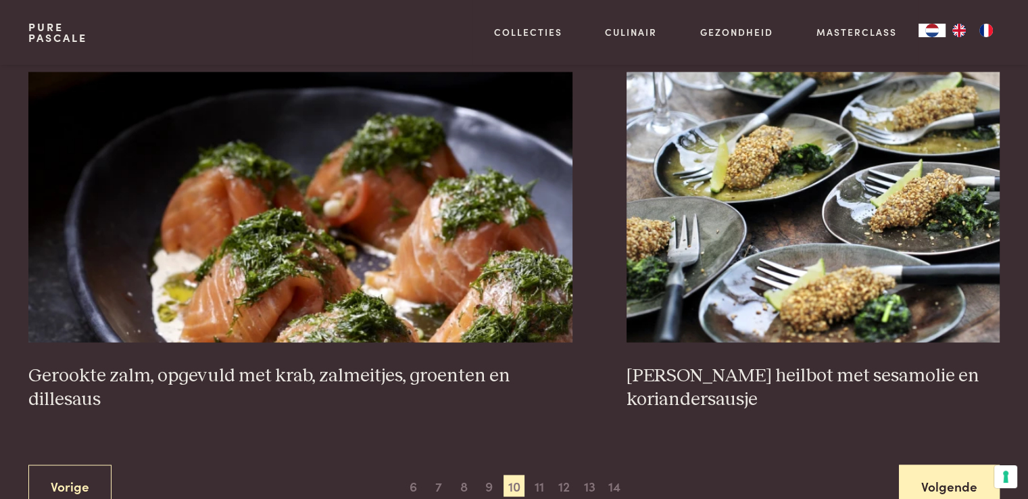
click at [943, 464] on link "Volgende" at bounding box center [949, 485] width 101 height 43
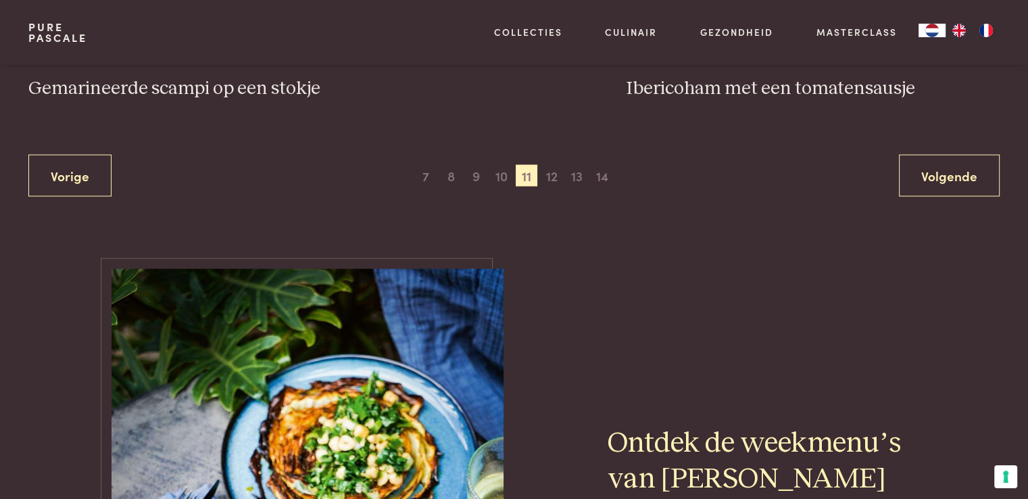
scroll to position [2742, 0]
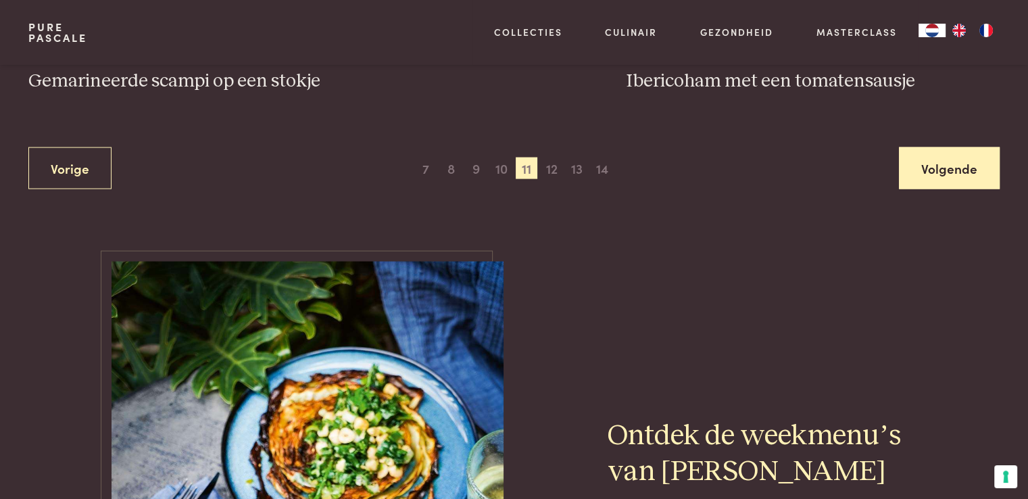
click at [927, 170] on link "Volgende" at bounding box center [949, 168] width 101 height 43
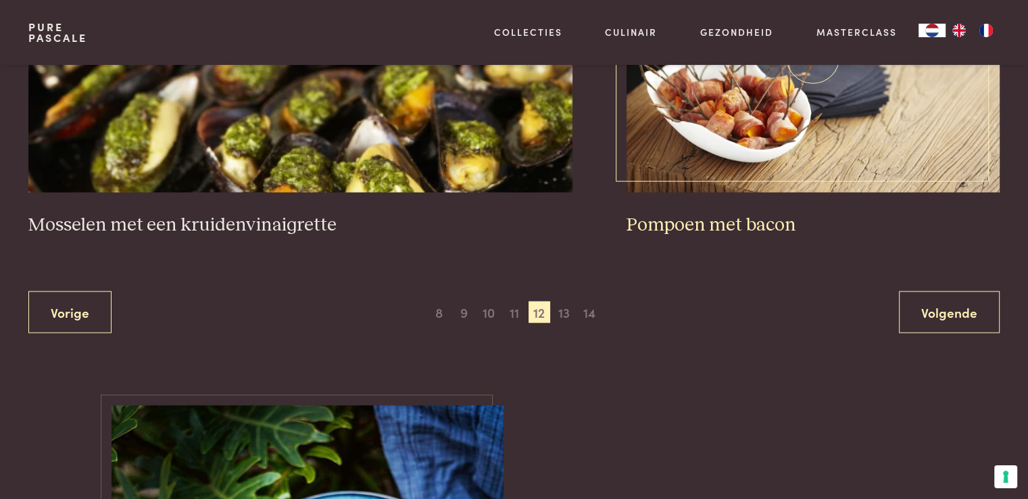
scroll to position [2607, 0]
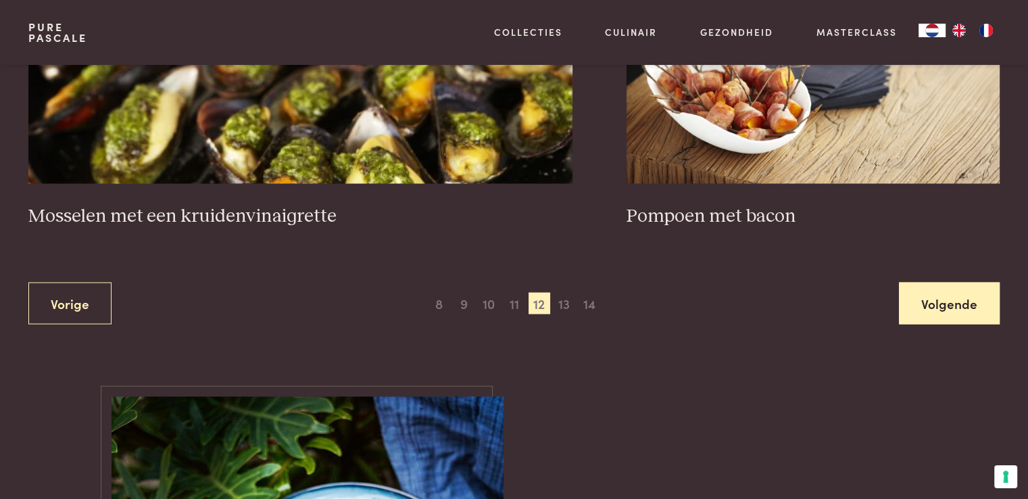
click at [951, 282] on link "Volgende" at bounding box center [949, 303] width 101 height 43
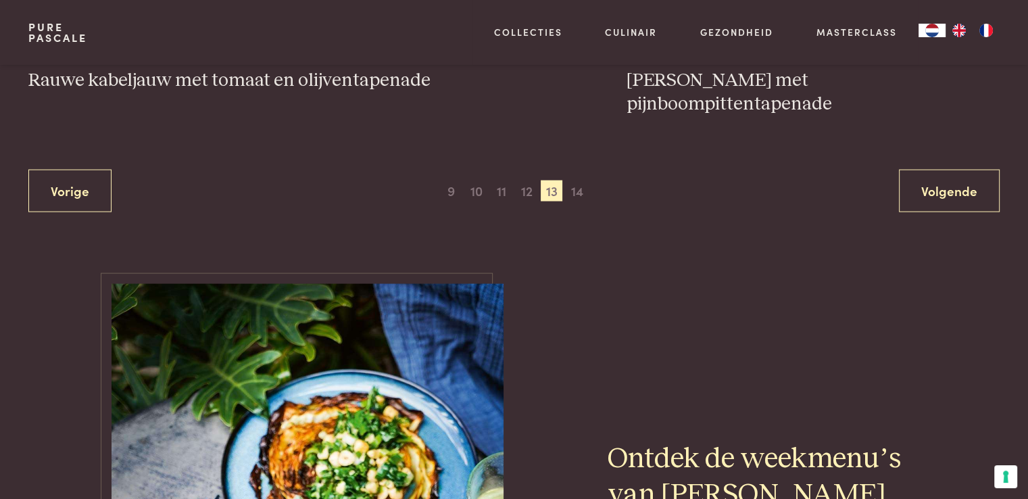
scroll to position [2742, 0]
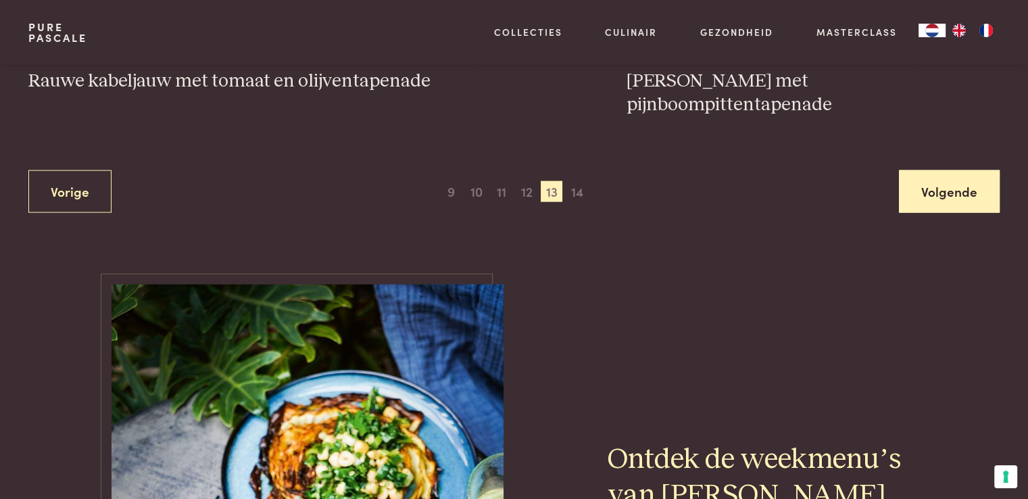
click at [924, 182] on link "Volgende" at bounding box center [949, 191] width 101 height 43
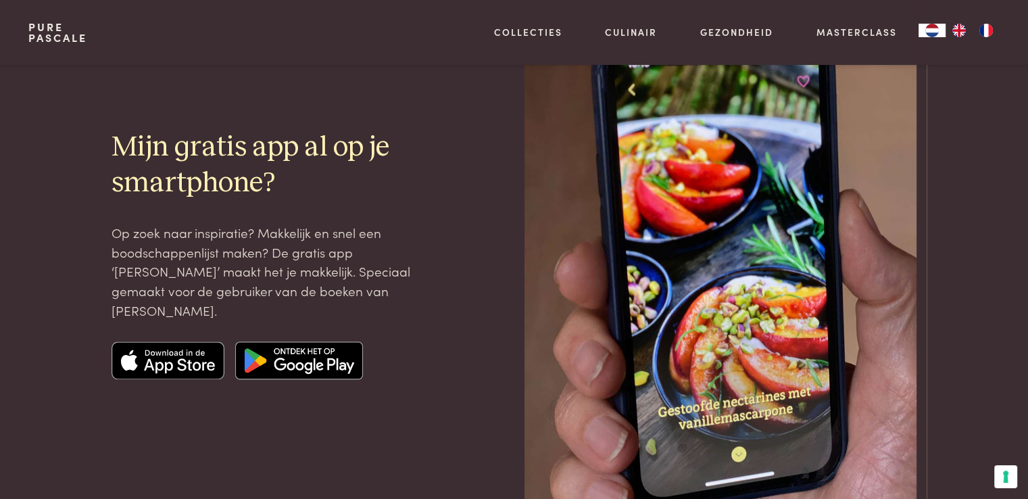
scroll to position [1797, 0]
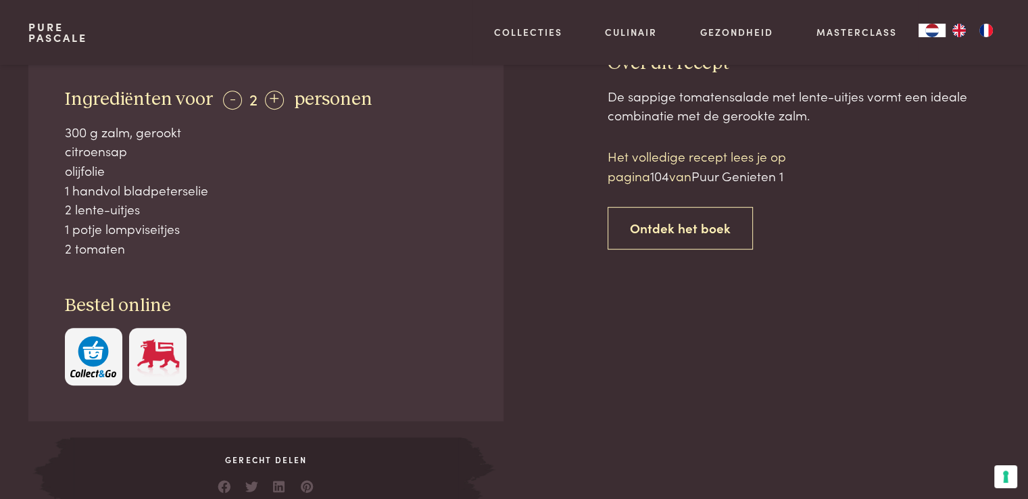
scroll to position [608, 0]
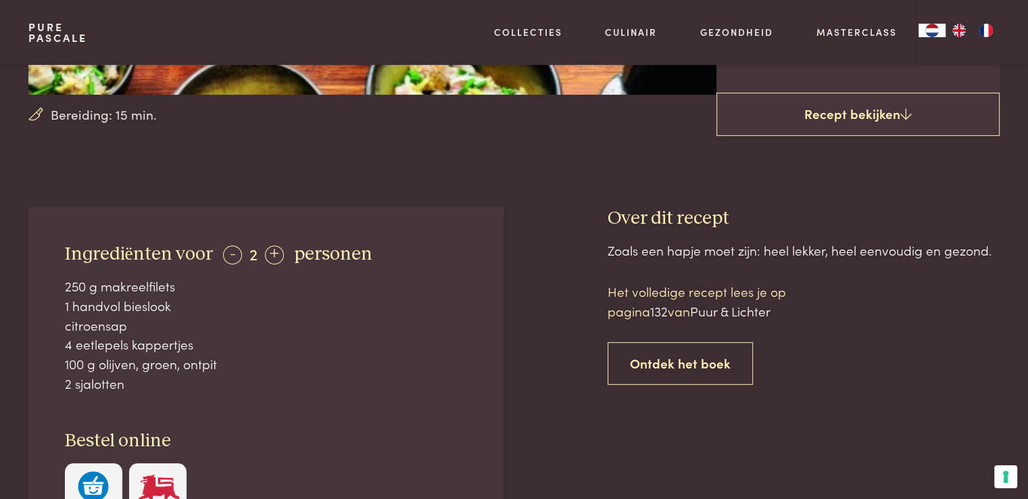
scroll to position [405, 0]
